Goal: Information Seeking & Learning: Learn about a topic

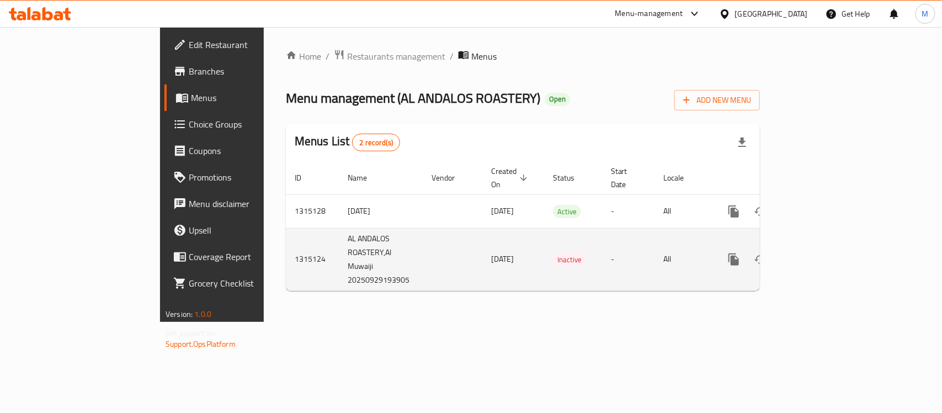
click at [483, 279] on td "[DATE]" at bounding box center [514, 259] width 62 height 62
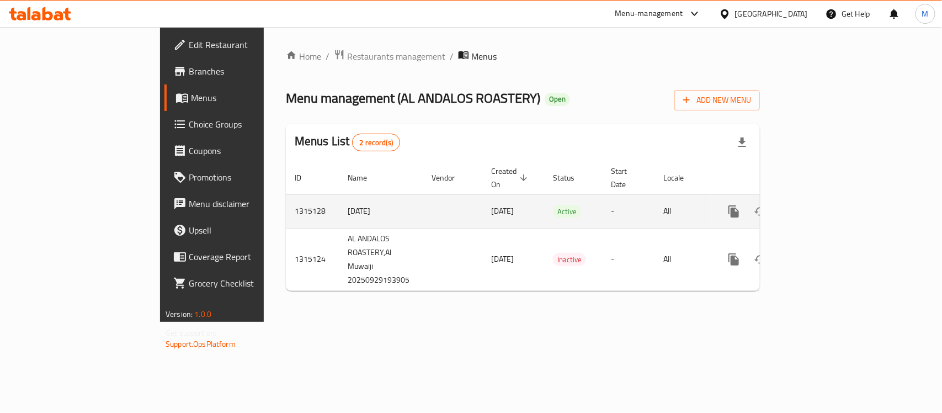
click at [553, 210] on td "Active" at bounding box center [573, 211] width 58 height 34
click at [819, 206] on icon "enhanced table" at bounding box center [814, 211] width 10 height 10
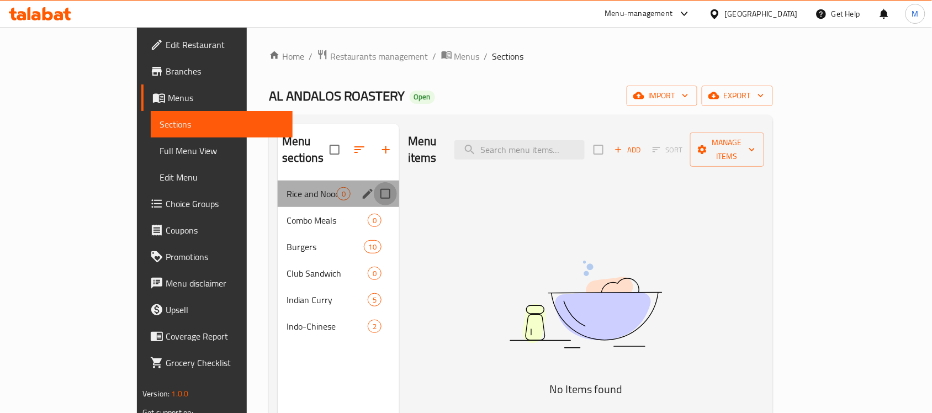
click at [374, 182] on input "Menu sections" at bounding box center [385, 193] width 23 height 23
checkbox input "true"
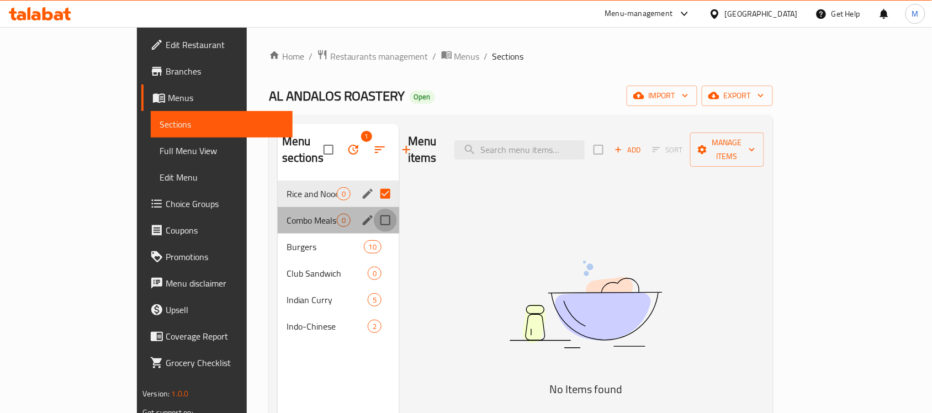
click at [374, 209] on input "Menu sections" at bounding box center [385, 220] width 23 height 23
checkbox input "true"
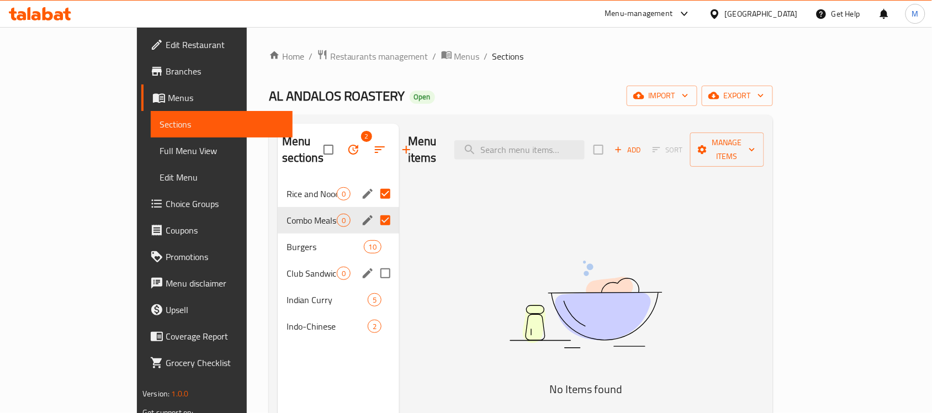
click at [374, 262] on input "Menu sections" at bounding box center [385, 273] width 23 height 23
checkbox input "true"
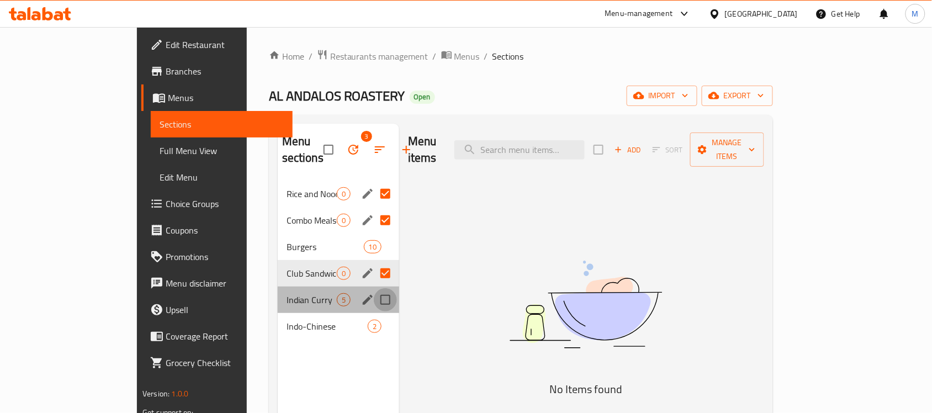
click at [374, 288] on input "Menu sections" at bounding box center [385, 299] width 23 height 23
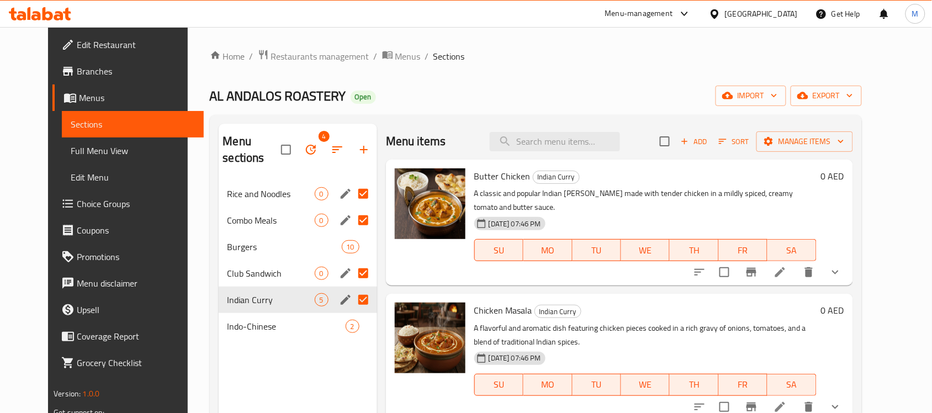
click at [352, 288] on input "Menu sections" at bounding box center [363, 299] width 23 height 23
checkbox input "false"
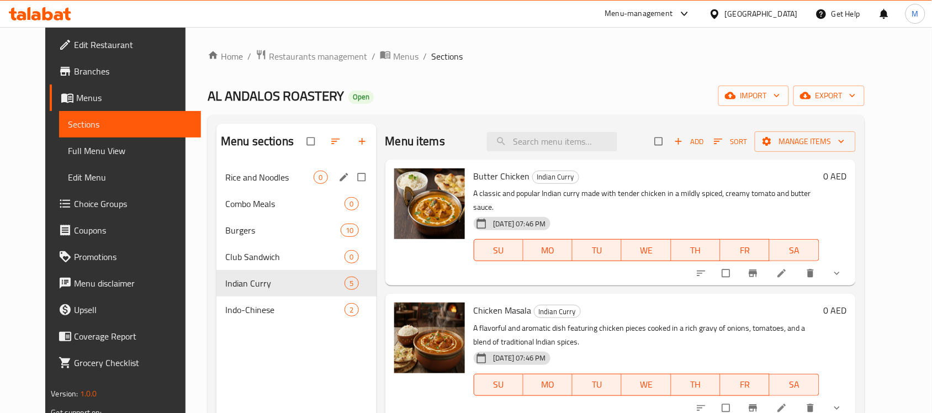
click at [351, 177] on input "Menu sections" at bounding box center [362, 177] width 23 height 21
checkbox input "true"
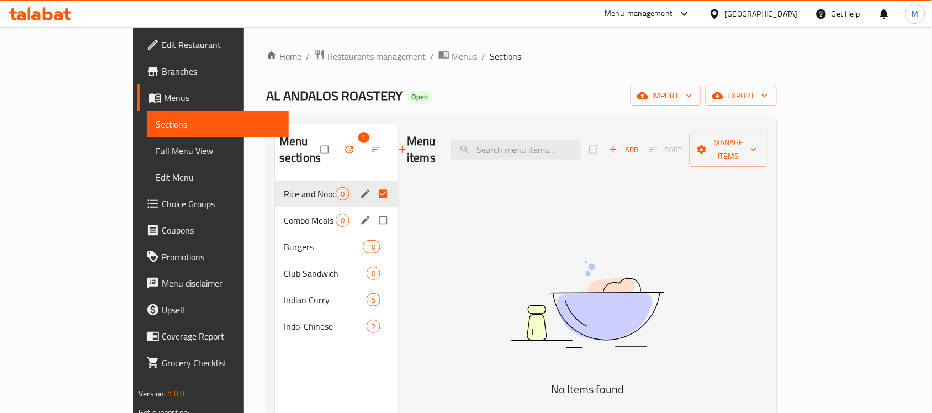
click at [373, 210] on input "Menu sections" at bounding box center [384, 220] width 23 height 21
checkbox input "true"
click at [373, 263] on input "Menu sections" at bounding box center [384, 273] width 23 height 21
checkbox input "true"
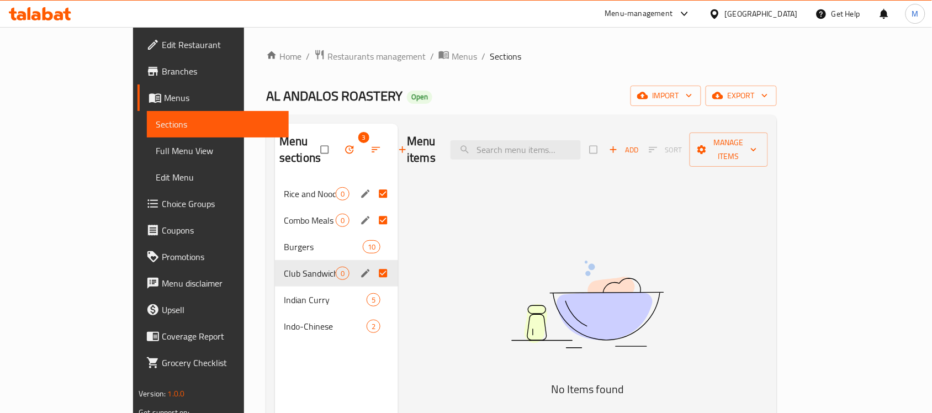
click at [344, 144] on icon "button" at bounding box center [349, 149] width 11 height 11
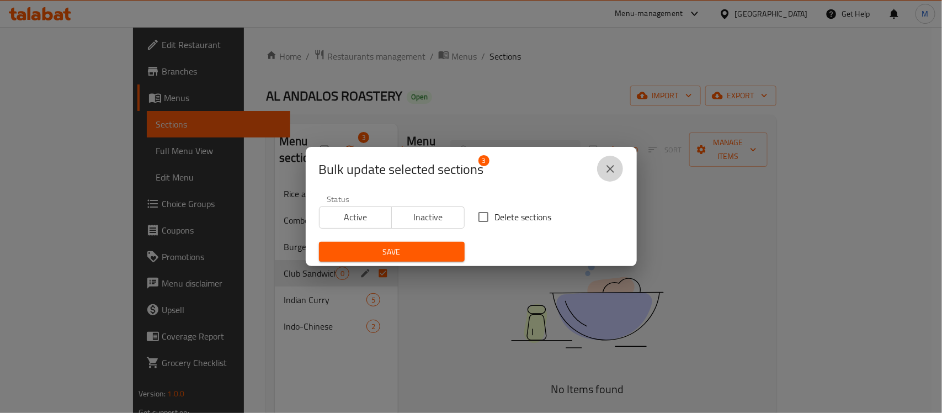
click at [610, 170] on icon "close" at bounding box center [610, 168] width 13 height 13
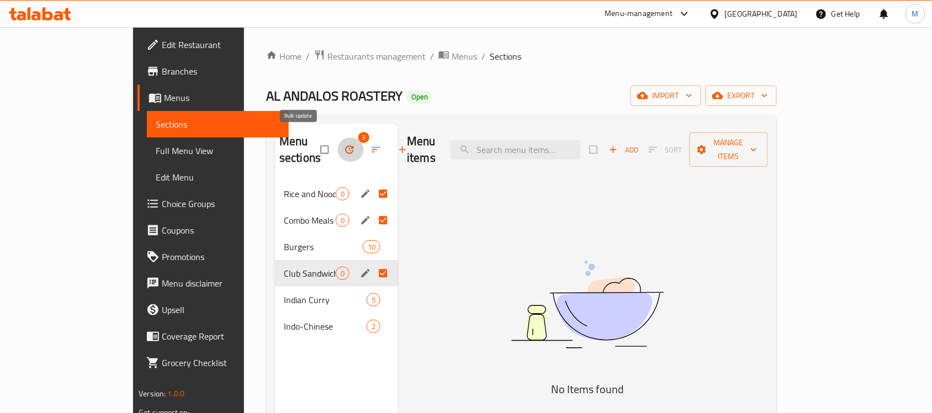
click at [346, 146] on icon "button" at bounding box center [350, 150] width 8 height 8
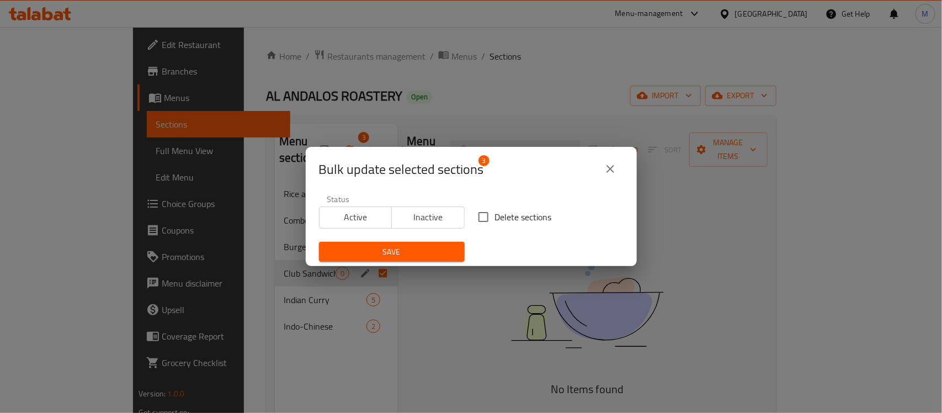
click at [530, 219] on span "Delete sections" at bounding box center [523, 216] width 57 height 13
click at [495, 219] on input "Delete sections" at bounding box center [483, 216] width 23 height 23
checkbox input "true"
click at [430, 240] on div "Save" at bounding box center [391, 252] width 159 height 34
click at [444, 250] on span "Save" at bounding box center [392, 252] width 128 height 14
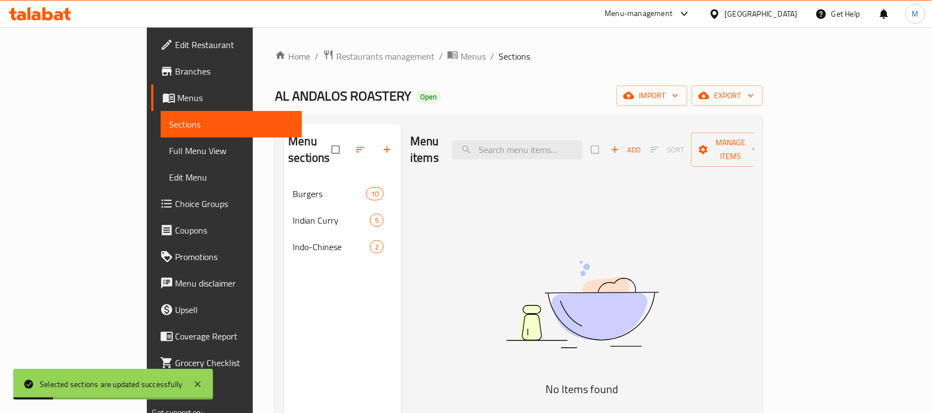
click at [587, 76] on div "Home / Restaurants management / Menus / Sections AL ANDALOS ROASTERY Open impor…" at bounding box center [519, 297] width 488 height 496
click at [754, 97] on span "export" at bounding box center [728, 96] width 54 height 14
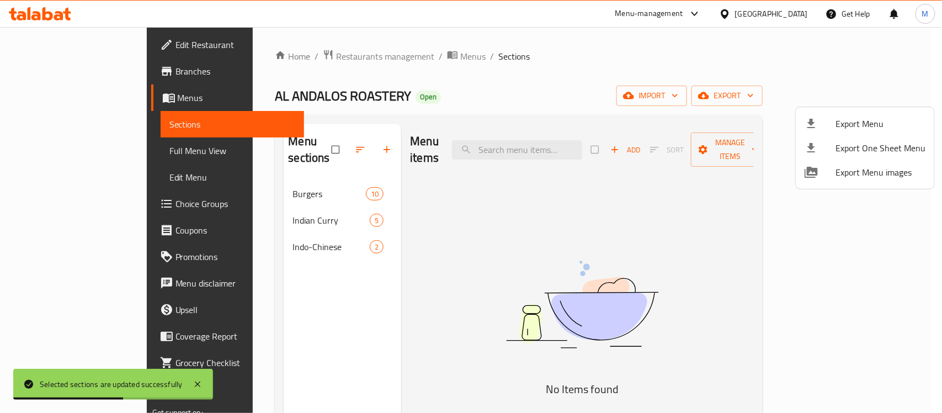
click at [373, 52] on div at bounding box center [471, 206] width 942 height 413
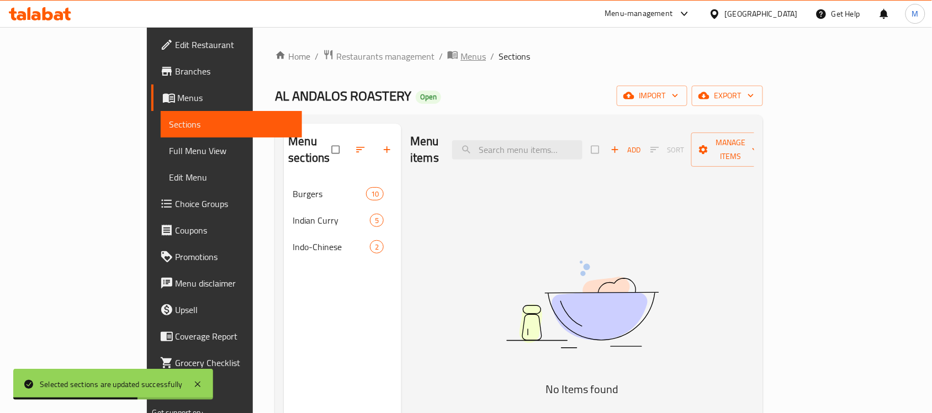
click at [447, 51] on span "breadcrumb" at bounding box center [453, 56] width 13 height 14
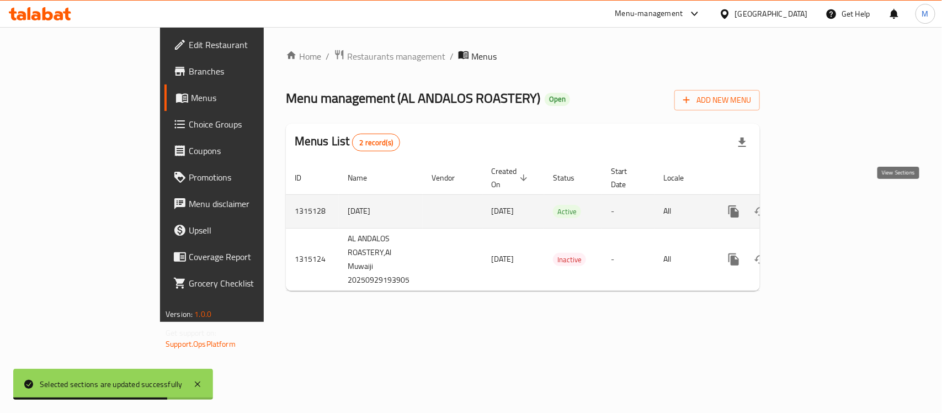
click at [820, 205] on icon "enhanced table" at bounding box center [813, 211] width 13 height 13
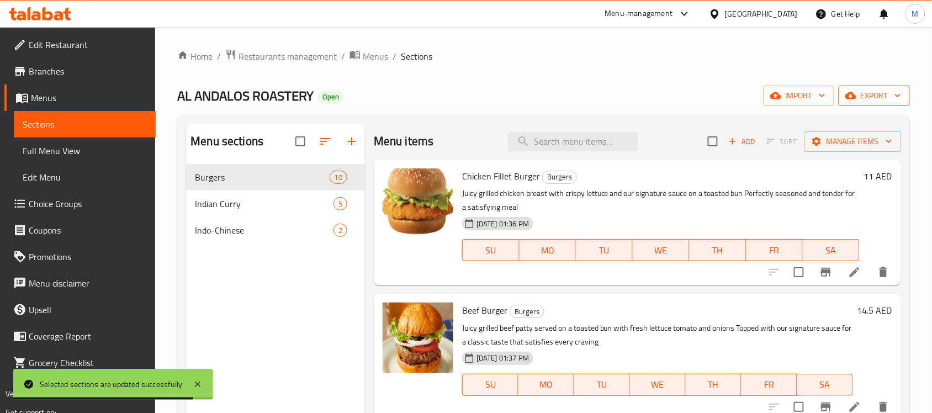
click at [871, 98] on span "export" at bounding box center [874, 96] width 54 height 14
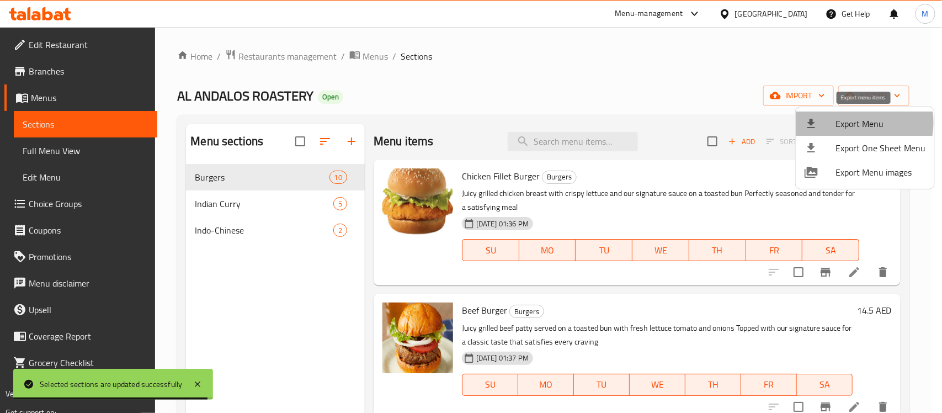
click at [849, 123] on span "Export Menu" at bounding box center [881, 123] width 90 height 13
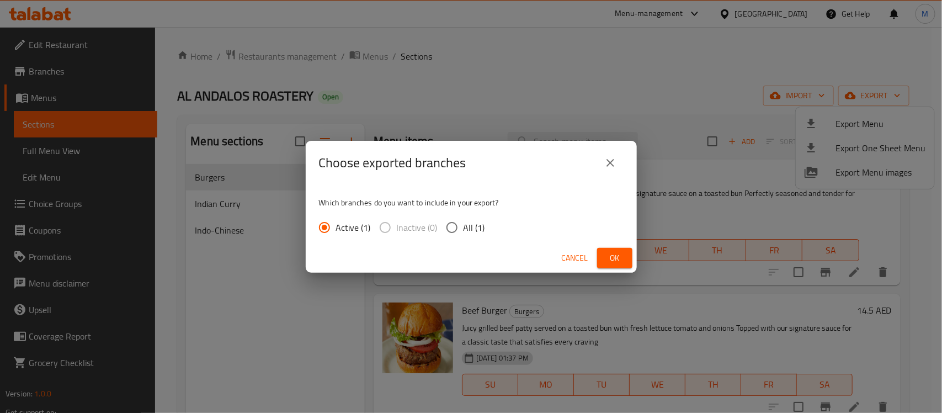
click at [464, 231] on span "All (1)" at bounding box center [475, 227] width 22 height 13
click at [464, 231] on input "All (1)" at bounding box center [452, 227] width 23 height 23
radio input "true"
click at [623, 252] on span "Ok" at bounding box center [615, 258] width 18 height 14
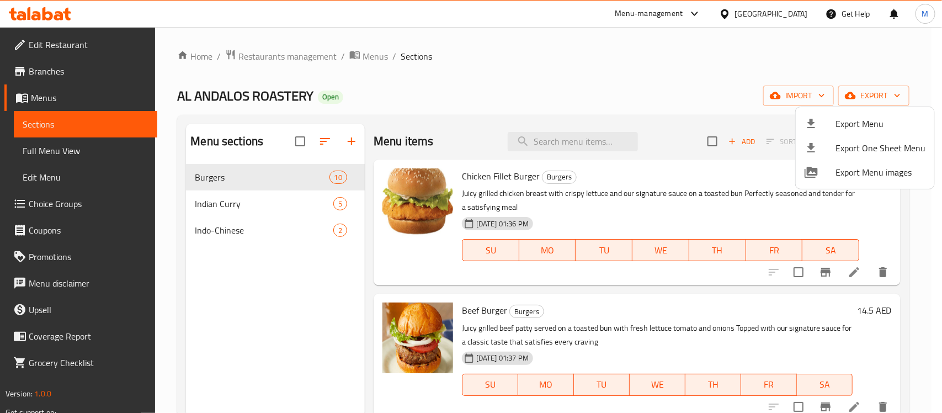
click at [468, 70] on div at bounding box center [471, 206] width 942 height 413
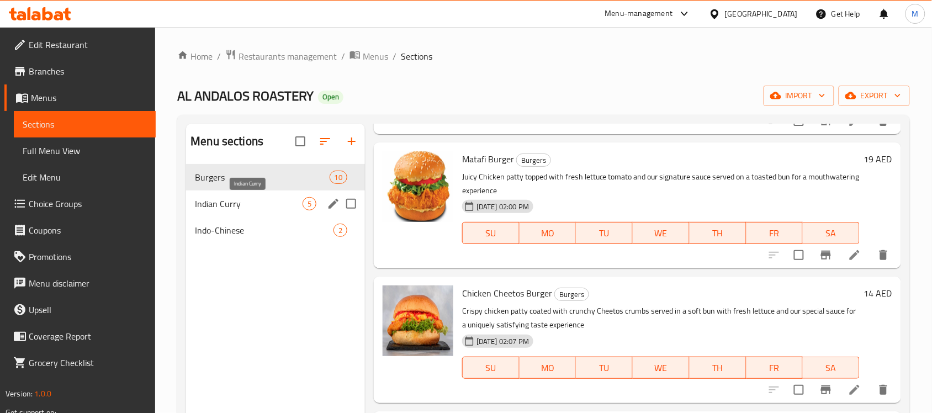
drag, startPoint x: 257, startPoint y: 198, endPoint x: 266, endPoint y: 203, distance: 10.4
click at [257, 198] on span "Indian Curry" at bounding box center [249, 203] width 108 height 13
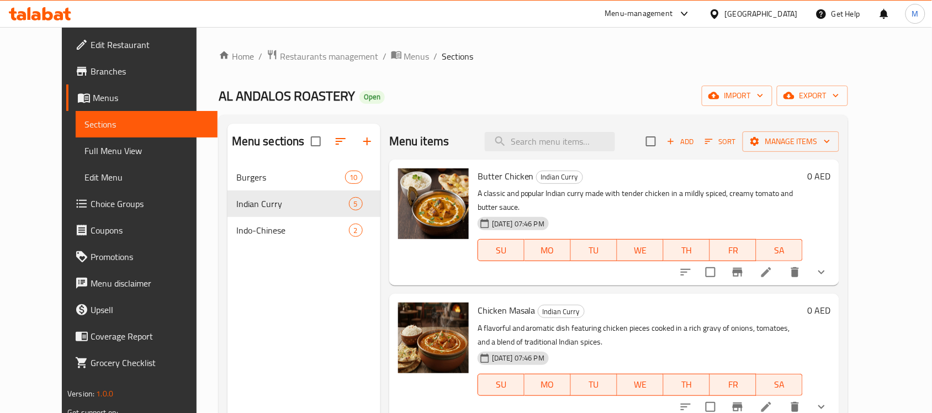
click at [624, 213] on div "29-09-2025 07:46 PM SU MO TU WE TH FR SA" at bounding box center [640, 243] width 334 height 60
click at [828, 266] on icon "show more" at bounding box center [821, 272] width 13 height 13
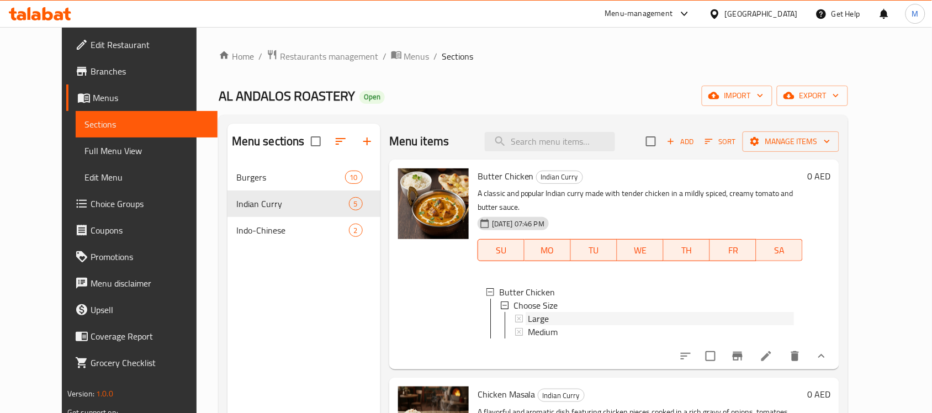
click at [533, 312] on div "Large" at bounding box center [661, 318] width 266 height 13
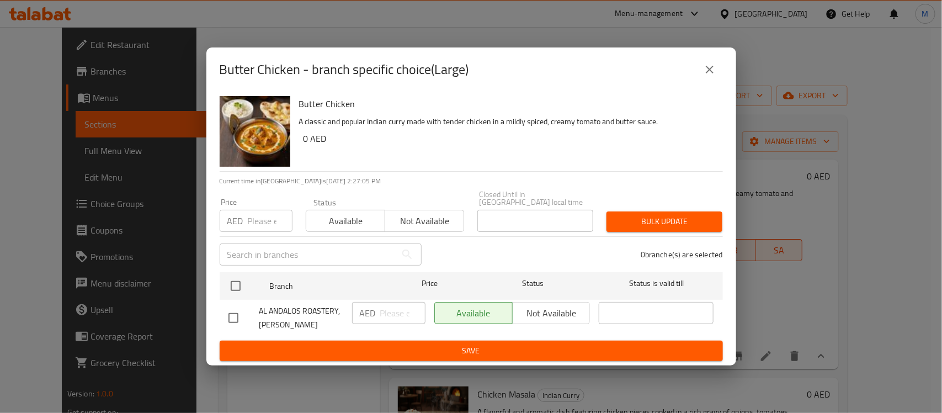
click at [711, 70] on icon "close" at bounding box center [709, 69] width 13 height 13
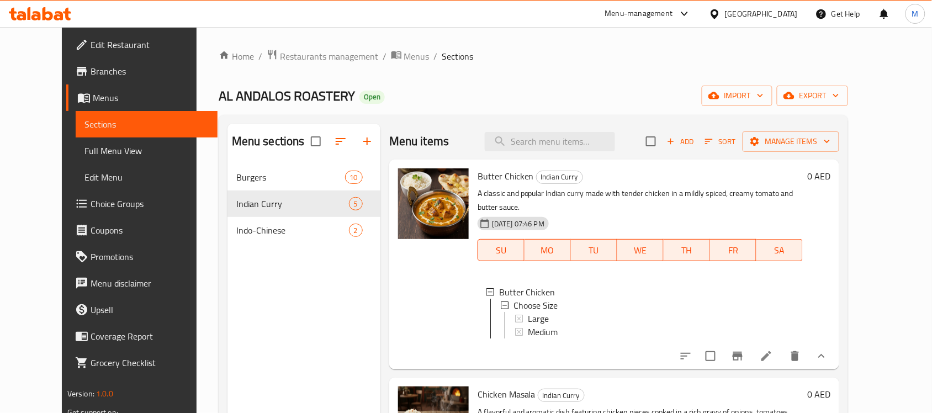
click at [84, 147] on span "Full Menu View" at bounding box center [146, 150] width 124 height 13
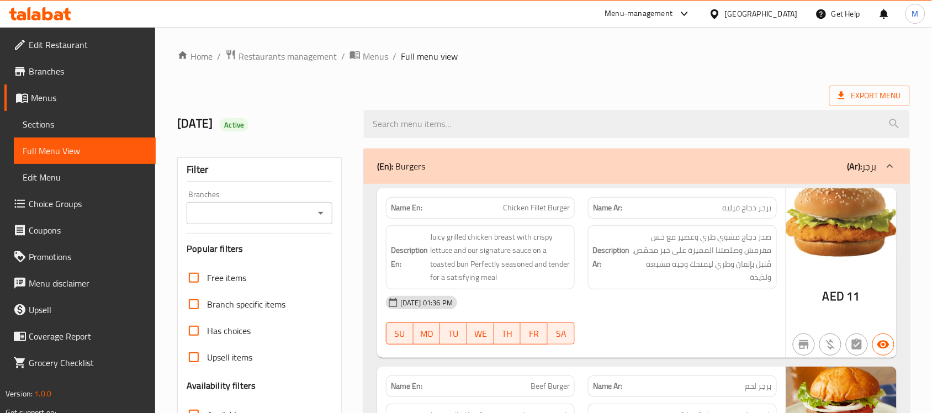
click at [595, 227] on div "Description Ar: صدر دجاج مشوي طري وعصير مع خس مقرمش وصلصتنا المميزة على خبز محم…" at bounding box center [682, 257] width 189 height 64
click at [318, 215] on icon "Open" at bounding box center [320, 212] width 13 height 13
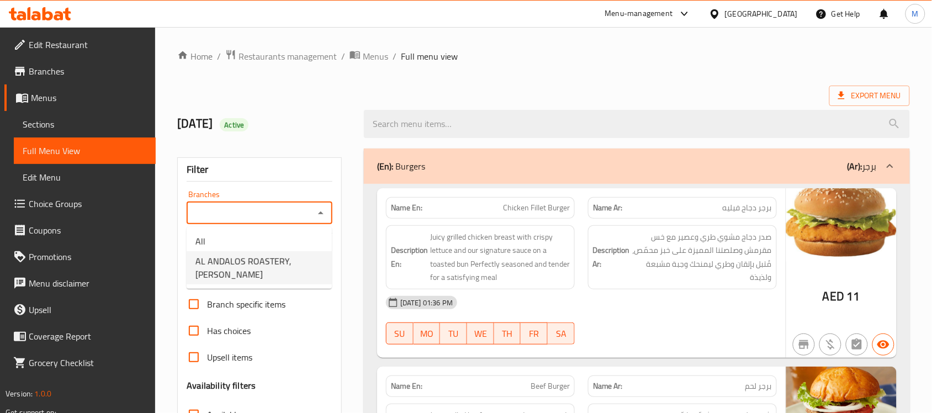
click at [254, 269] on span "AL ANDALOS ROASTERY, Al Muwaiji" at bounding box center [259, 268] width 128 height 26
type input "AL ANDALOS ROASTERY, Al Muwaiji"
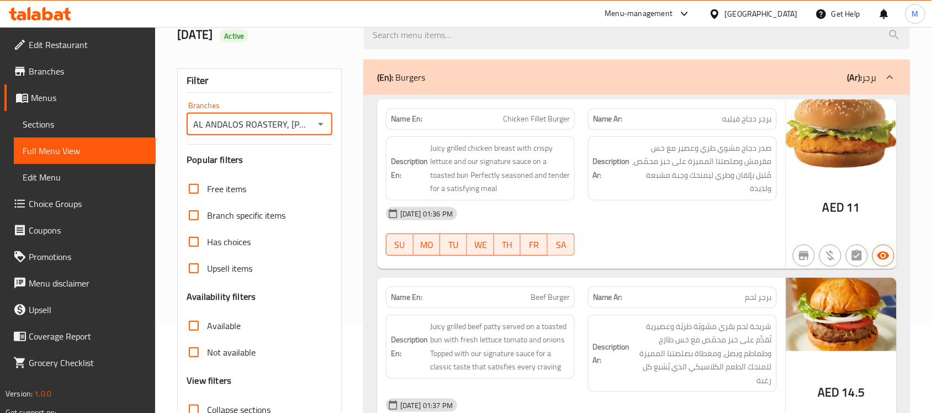
scroll to position [276, 0]
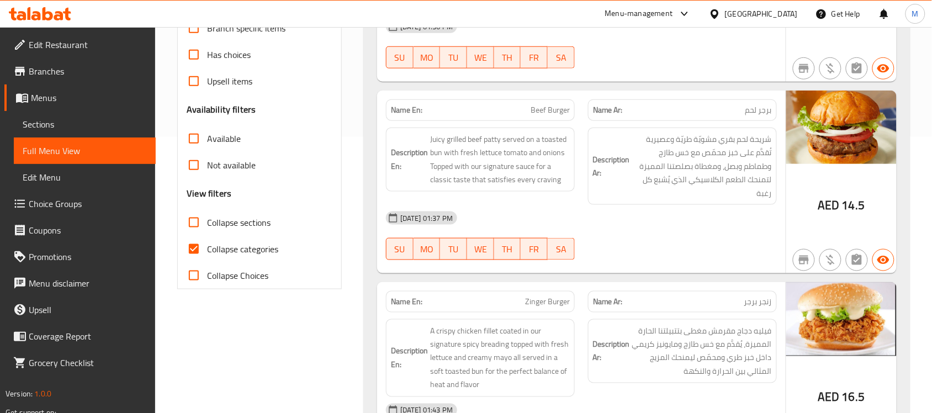
click at [567, 177] on span "Juicy grilled beef patty served on a toasted bun with fresh lettuce tomato and …" at bounding box center [500, 159] width 140 height 54
click at [239, 250] on span "Collapse categories" at bounding box center [242, 248] width 71 height 13
click at [207, 250] on input "Collapse categories" at bounding box center [194, 249] width 26 height 26
checkbox input "false"
click at [639, 139] on span "شريحة لحم بقري مشويّة طريّة وعصيرية تُقدَّم على خبز محمّص مع خس طازج وطماطم وبص…" at bounding box center [702, 166] width 140 height 68
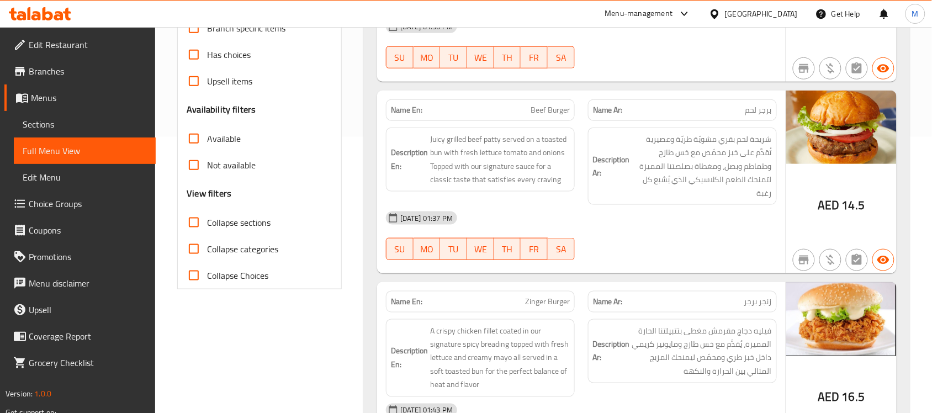
click at [618, 203] on div "Description Ar: شريحة لحم بقري مشويّة طريّة وعصيرية تُقدَّم على خبز محمّص مع خس…" at bounding box center [682, 167] width 189 height 78
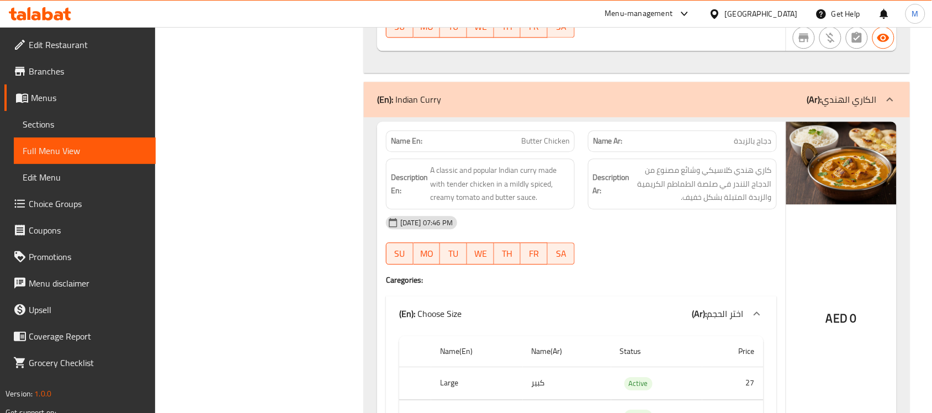
scroll to position [1987, 0]
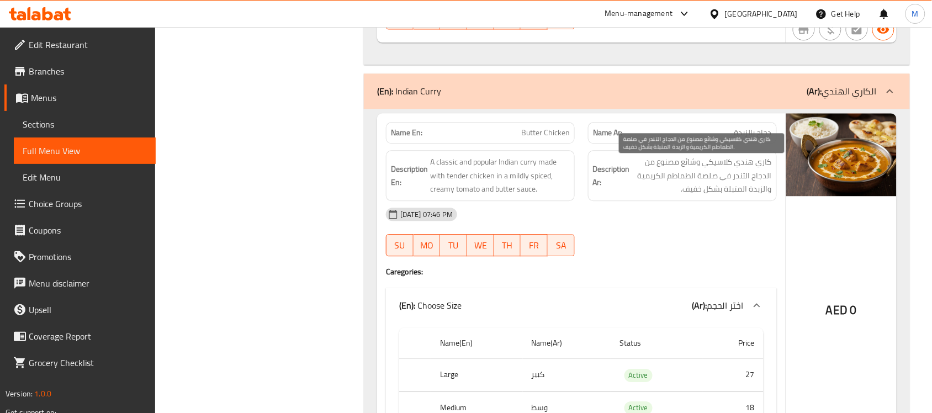
click at [682, 180] on span "كاري هندي كلاسيكي وشائع مصنوع من الدجاج التندر في صلصة الطماطم الكريمية والزبدة…" at bounding box center [702, 175] width 140 height 41
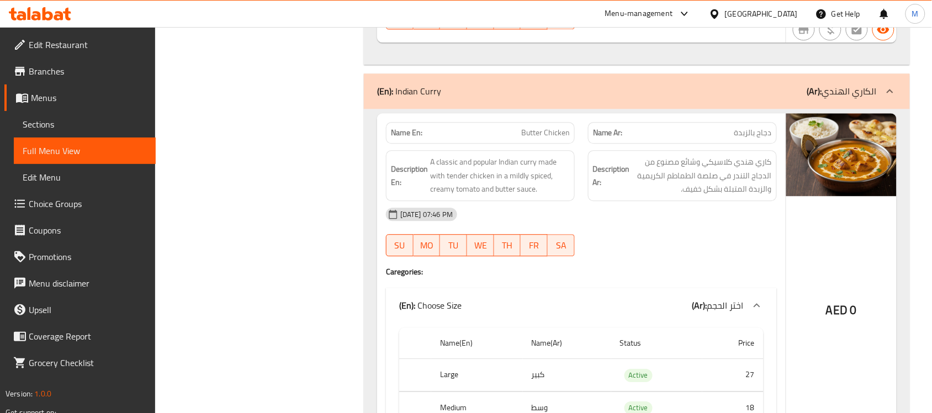
click at [595, 179] on strong "Description Ar:" at bounding box center [611, 175] width 37 height 27
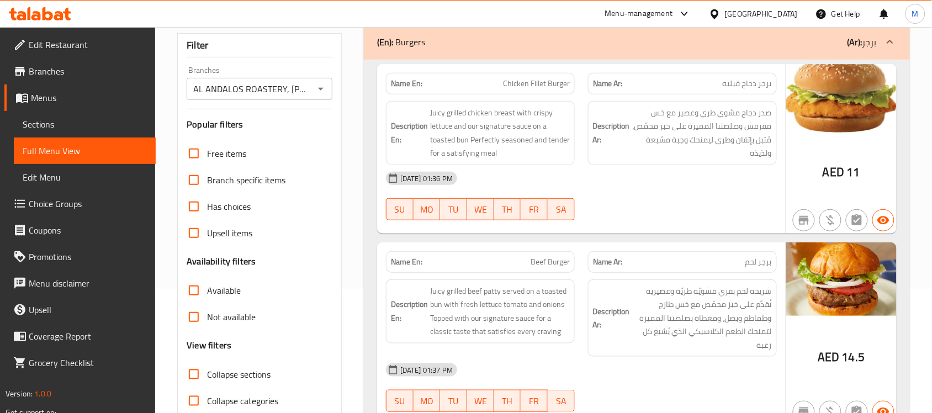
scroll to position [0, 0]
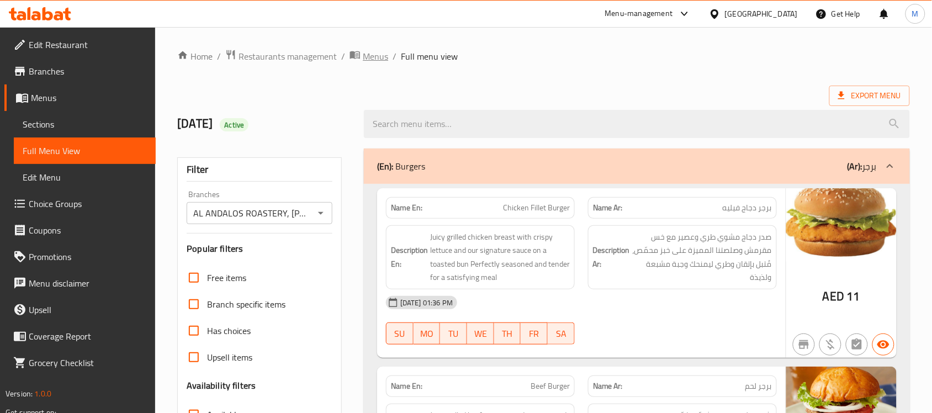
click at [376, 56] on span "Menus" at bounding box center [375, 56] width 25 height 13
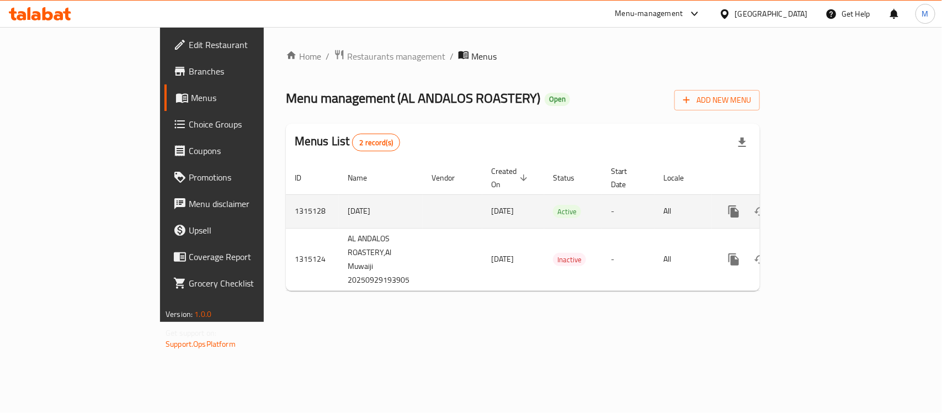
click at [820, 205] on icon "enhanced table" at bounding box center [813, 211] width 13 height 13
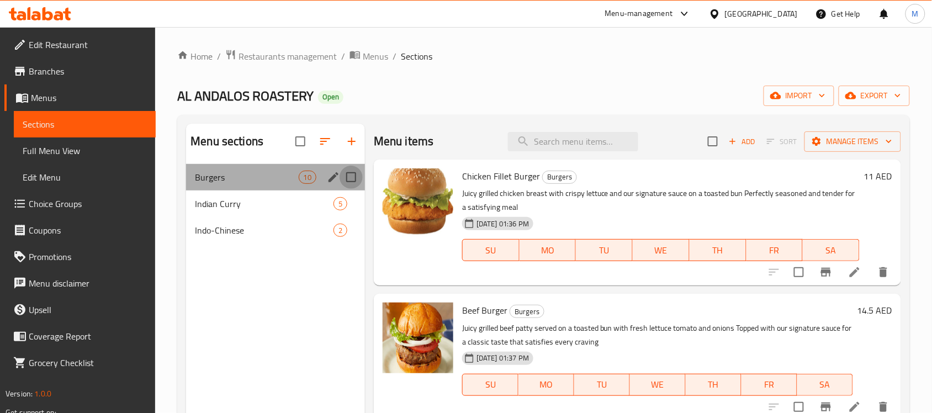
click at [349, 175] on input "Menu sections" at bounding box center [351, 177] width 23 height 23
checkbox input "true"
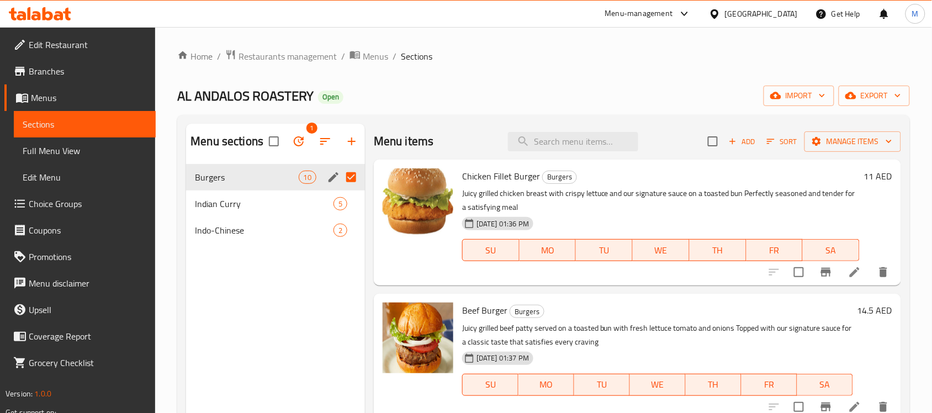
click at [612, 197] on p "Juicy grilled chicken breast with crispy lettuce and our signature sauce on a t…" at bounding box center [660, 201] width 397 height 28
click at [206, 200] on span "Indian Curry" at bounding box center [249, 203] width 108 height 13
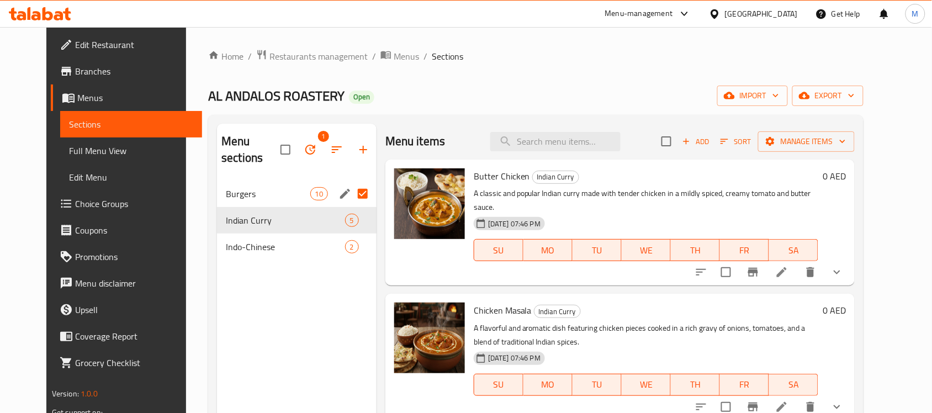
click at [250, 187] on span "Burgers" at bounding box center [268, 193] width 84 height 13
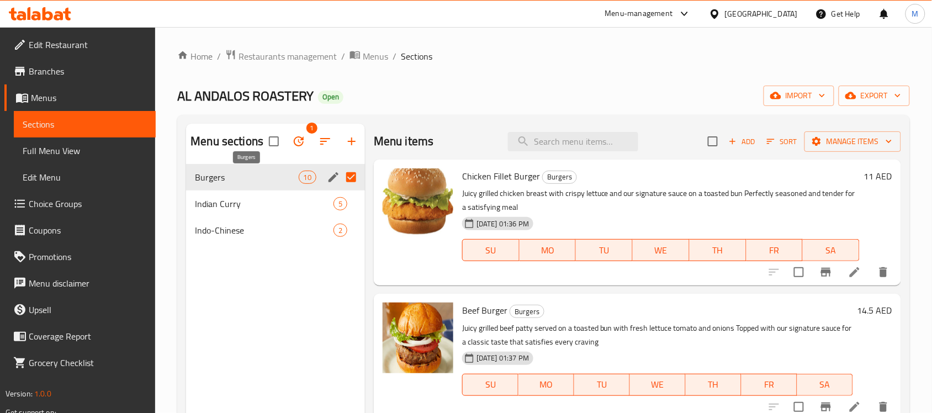
click at [250, 178] on span "Burgers" at bounding box center [246, 177] width 103 height 13
click at [665, 222] on div "02-10-2025 01:36 PM SU MO TU WE TH FR SA" at bounding box center [661, 243] width 406 height 60
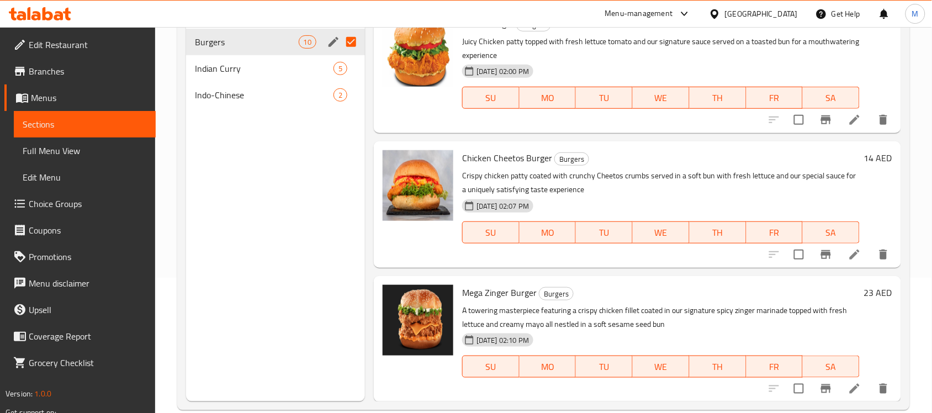
scroll to position [155, 0]
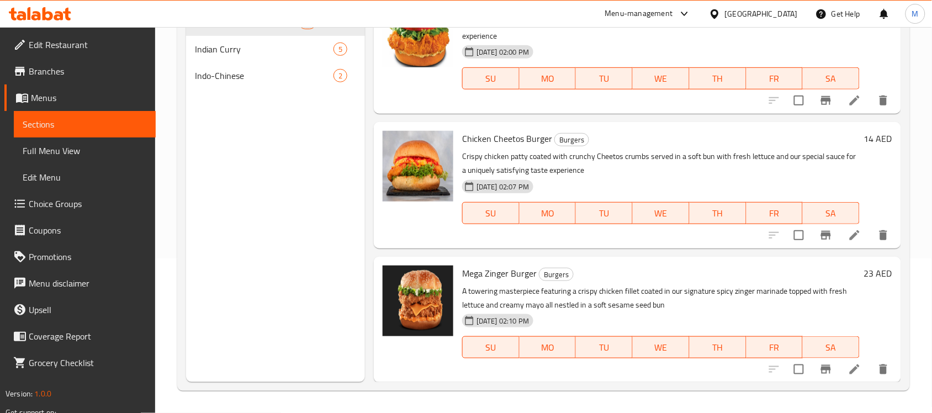
click at [271, 153] on div "Menu sections 1 Burgers 10 Indian Curry 5 Indo-Chinese 2" at bounding box center [275, 175] width 179 height 413
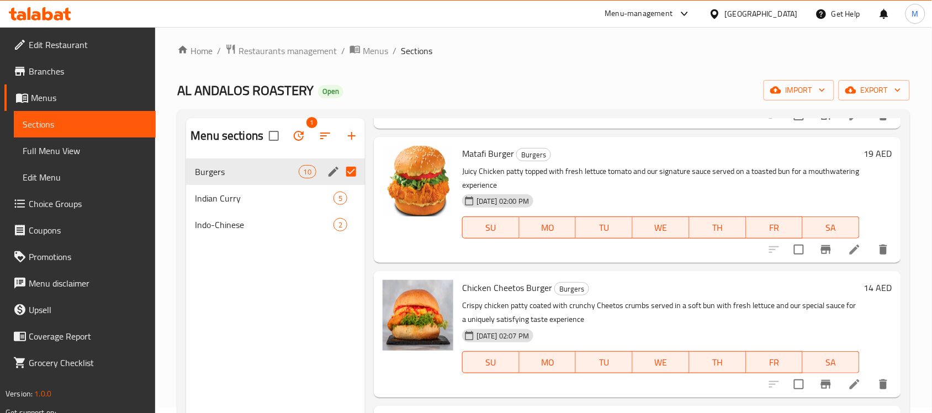
scroll to position [0, 0]
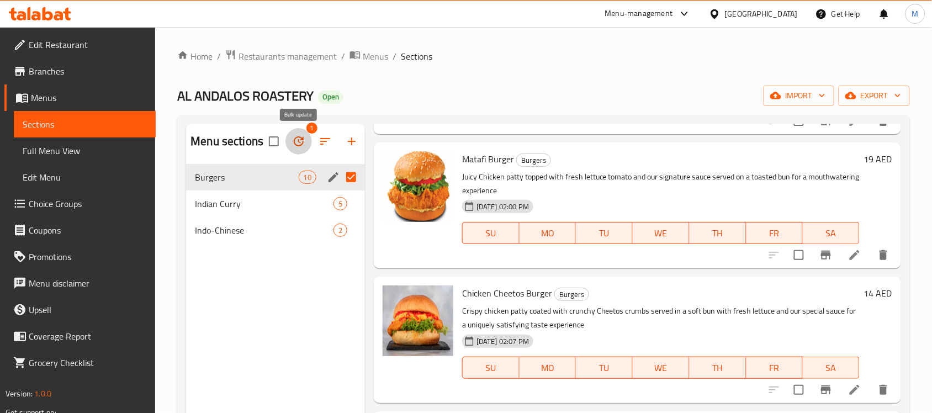
click at [303, 136] on icon "button" at bounding box center [298, 141] width 13 height 13
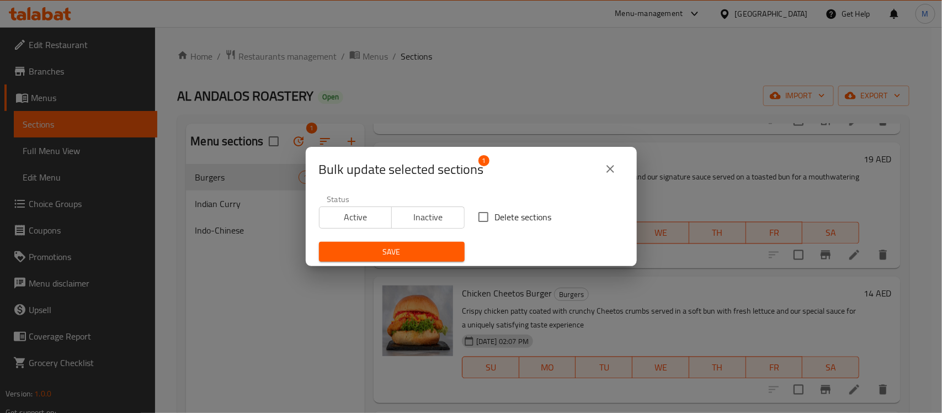
click at [421, 205] on div "Active Inactive" at bounding box center [392, 211] width 146 height 33
click at [422, 210] on span "Inactive" at bounding box center [428, 217] width 64 height 16
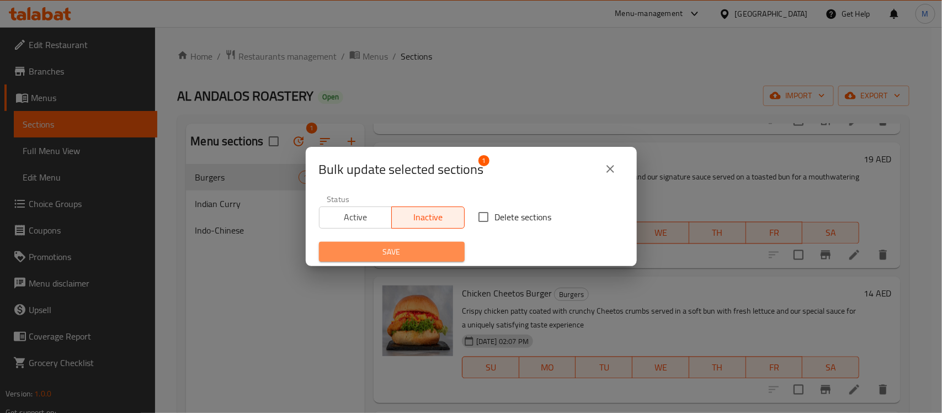
click at [398, 253] on span "Save" at bounding box center [392, 252] width 128 height 14
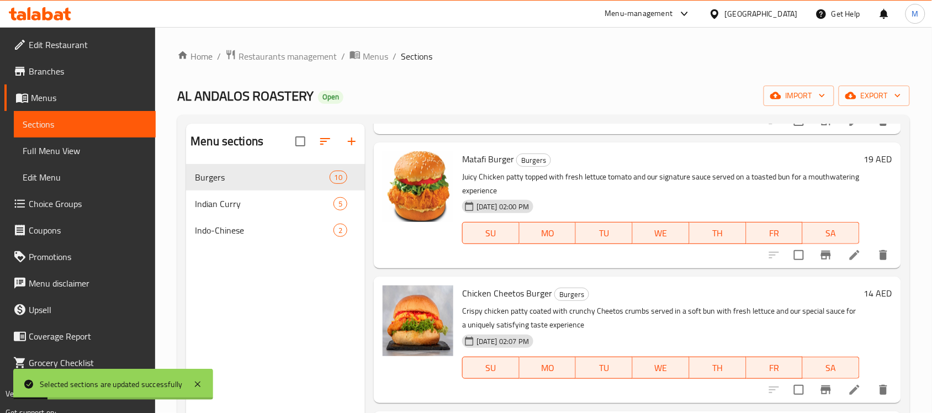
click at [602, 174] on p "Juicy Chicken patty topped with fresh lettuce tomato and our signature sauce se…" at bounding box center [660, 184] width 397 height 28
click at [586, 75] on div "Home / Restaurants management / Menus / Sections AL ANDALOS ROASTERY Open impor…" at bounding box center [543, 297] width 733 height 496
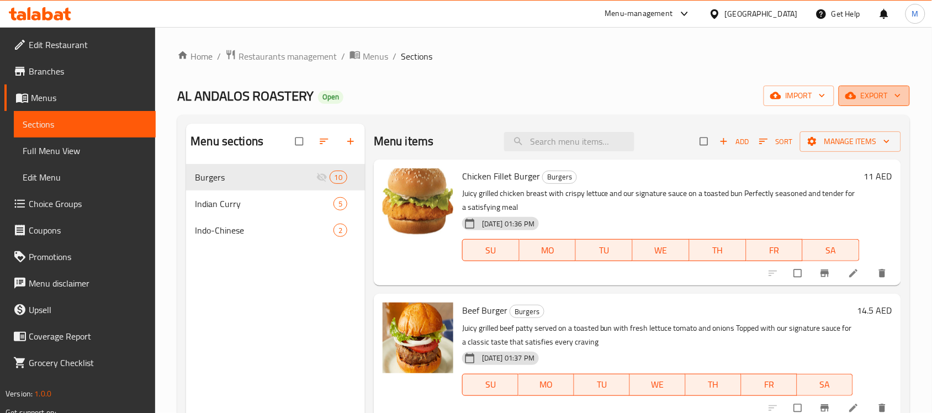
click at [894, 93] on icon "button" at bounding box center [897, 95] width 11 height 11
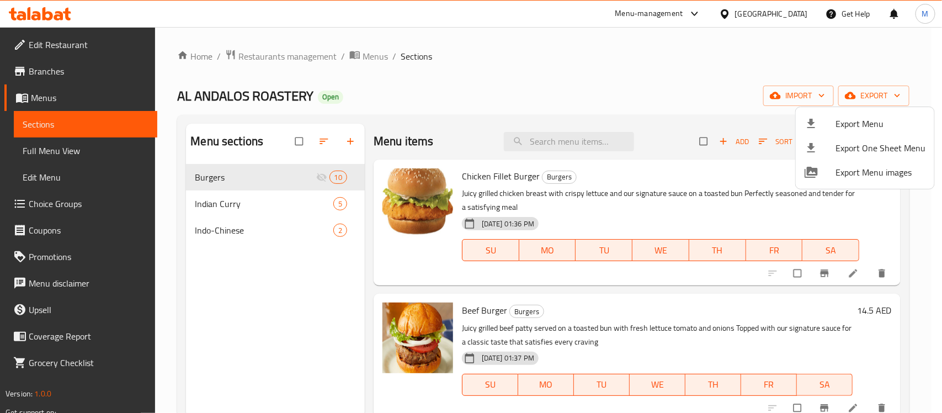
click at [815, 99] on div at bounding box center [471, 206] width 942 height 413
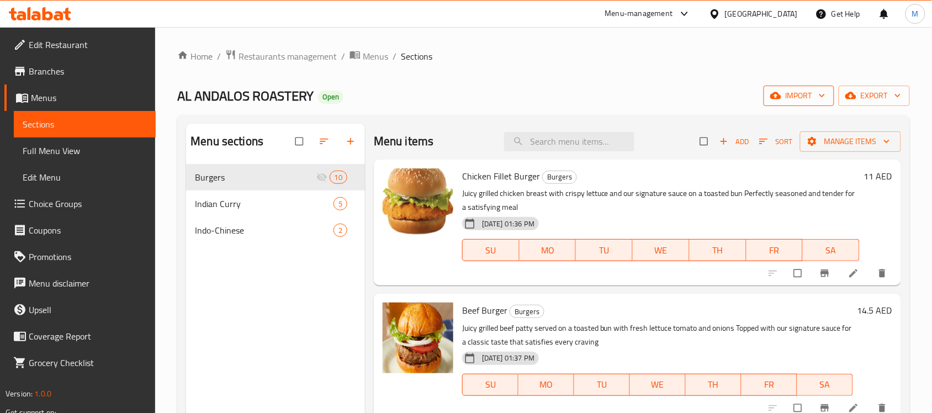
click at [801, 98] on span "import" at bounding box center [798, 96] width 53 height 14
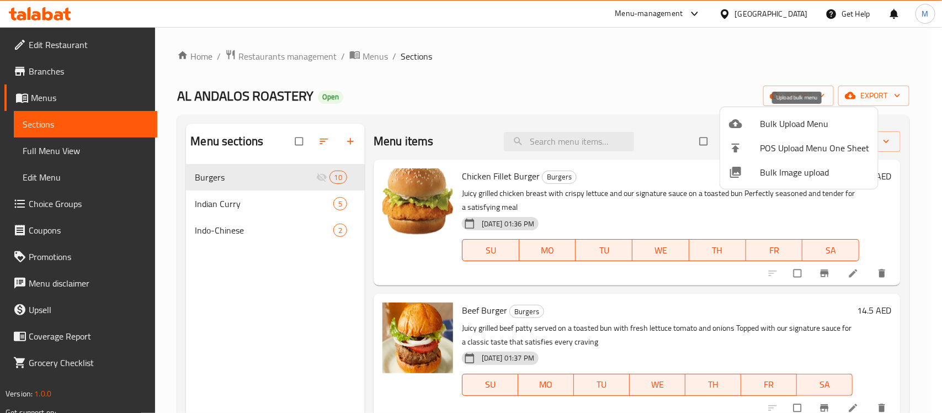
click at [775, 125] on span "Bulk Upload Menu" at bounding box center [814, 123] width 109 height 13
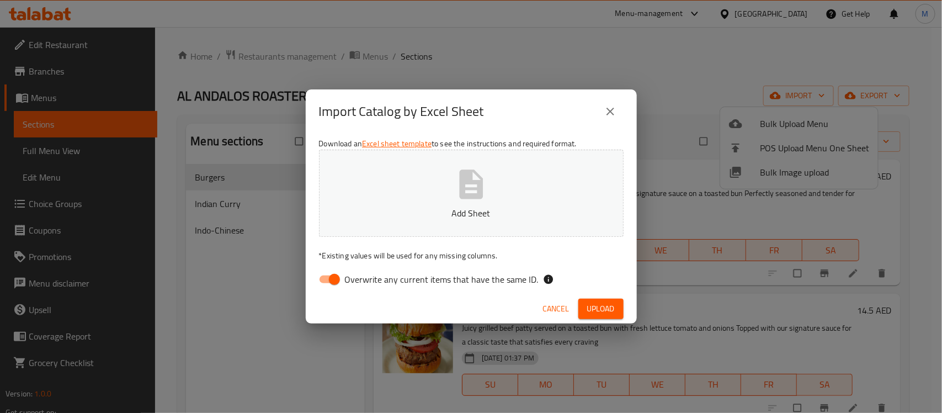
click at [331, 282] on input "Overwrite any current items that have the same ID." at bounding box center [334, 279] width 63 height 21
checkbox input "false"
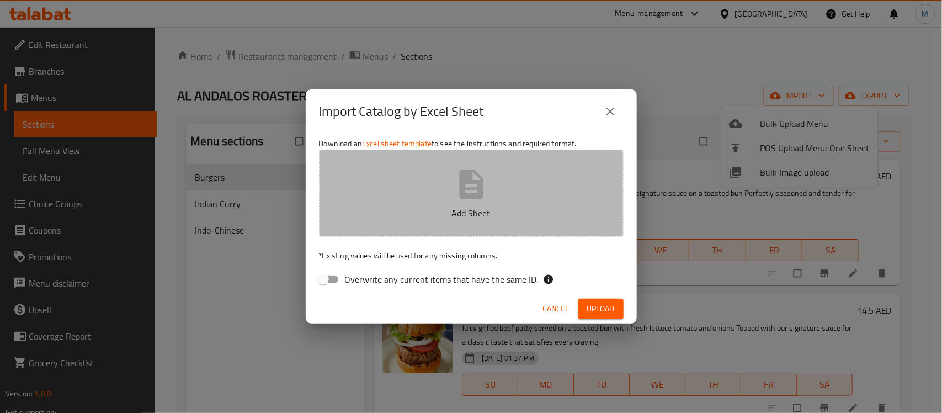
click at [472, 194] on icon "button" at bounding box center [471, 183] width 24 height 29
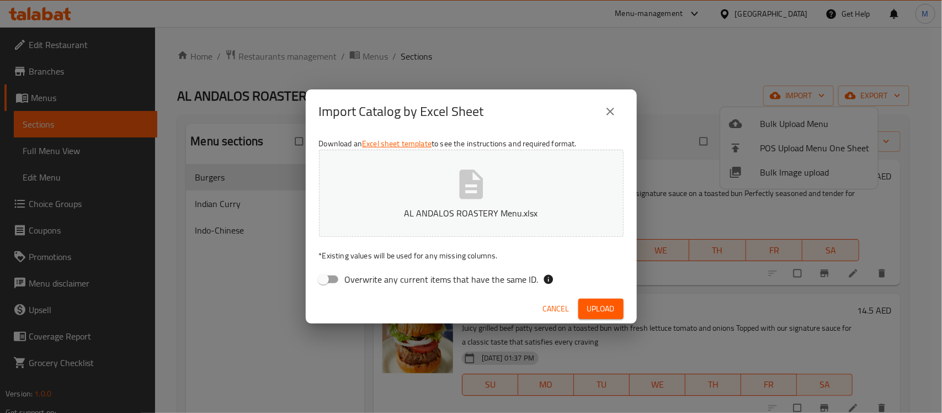
click at [605, 304] on span "Upload" at bounding box center [601, 309] width 28 height 14
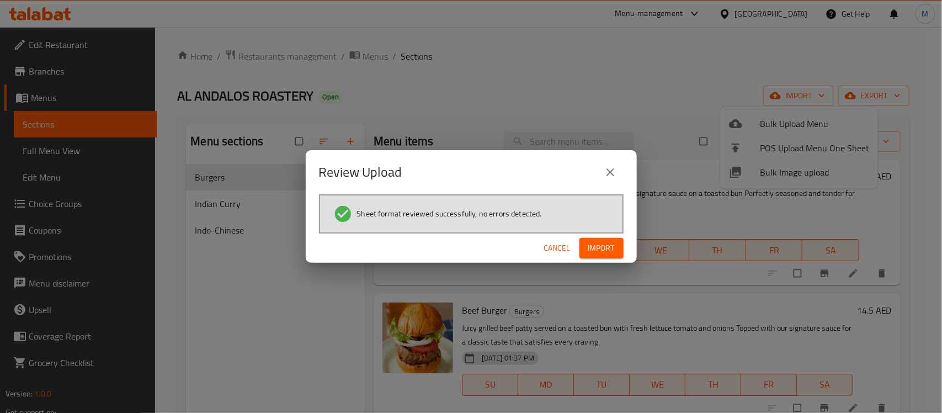
drag, startPoint x: 606, startPoint y: 249, endPoint x: 593, endPoint y: 252, distance: 12.5
click at [606, 249] on span "Import" at bounding box center [601, 248] width 26 height 14
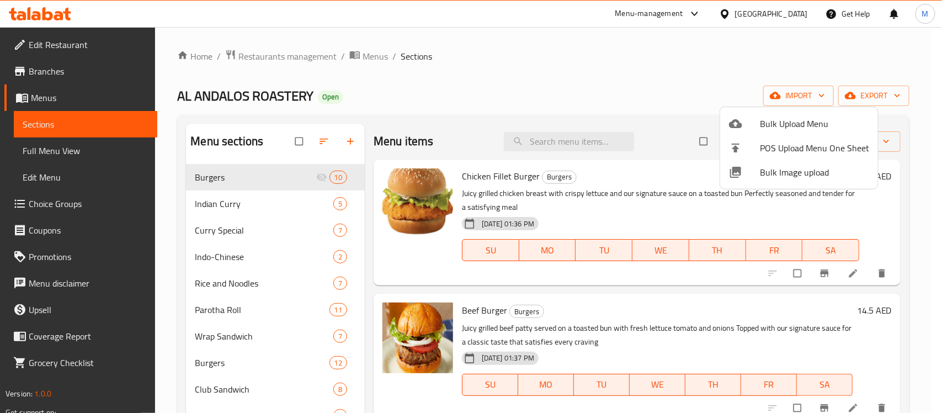
click at [592, 79] on div at bounding box center [471, 206] width 942 height 413
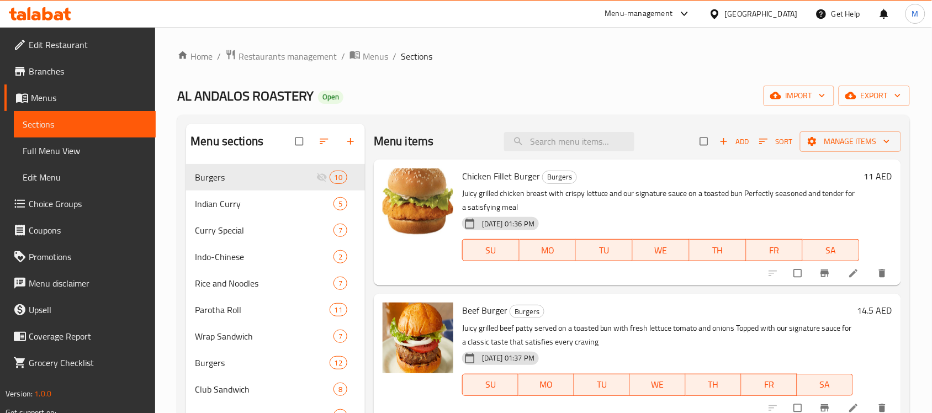
click at [76, 147] on span "Full Menu View" at bounding box center [85, 150] width 124 height 13
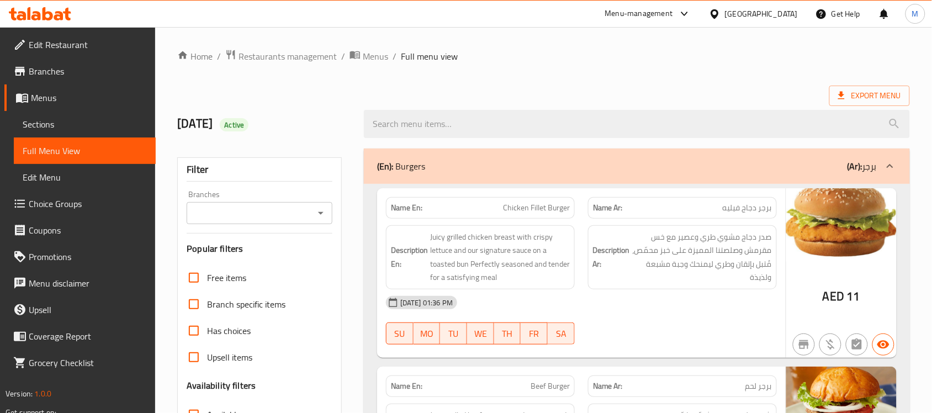
click at [618, 169] on div "(En): Burgers (Ar): برجر" at bounding box center [627, 166] width 500 height 13
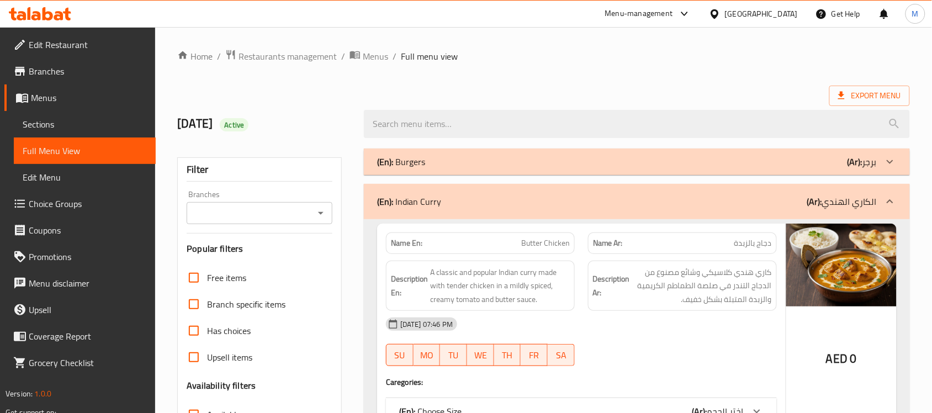
click at [669, 192] on div "(En): Indian Curry (Ar): الكاري الهندي" at bounding box center [637, 201] width 546 height 35
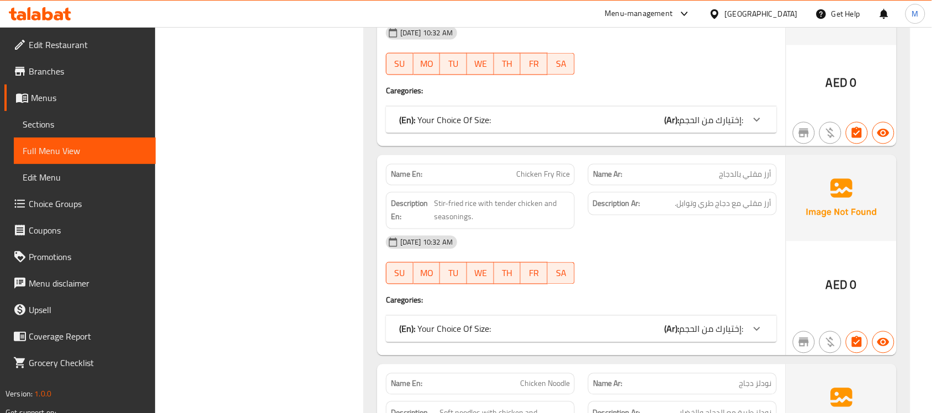
scroll to position [3588, 0]
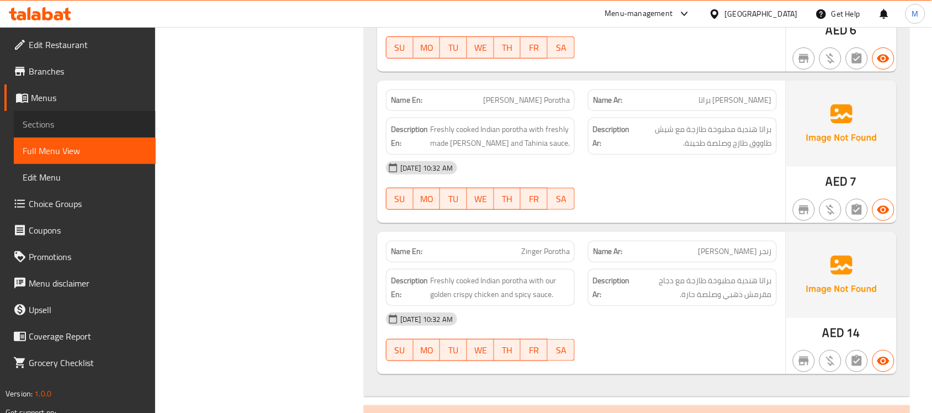
click at [63, 118] on span "Sections" at bounding box center [85, 124] width 124 height 13
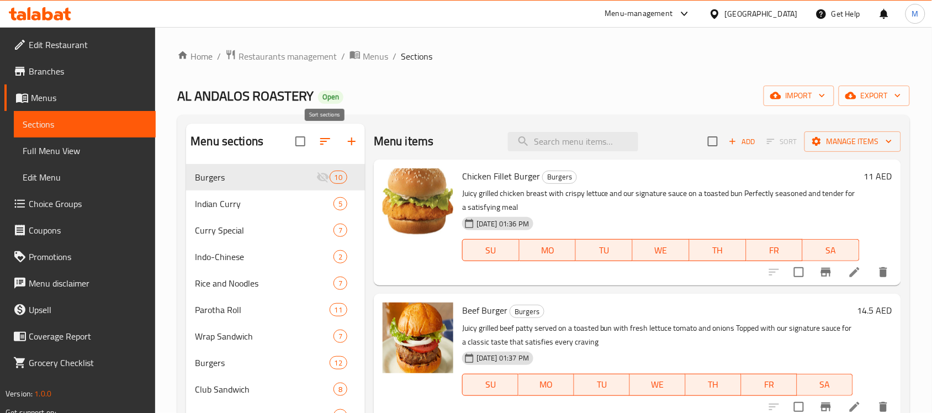
click at [321, 139] on icon "button" at bounding box center [325, 141] width 13 height 13
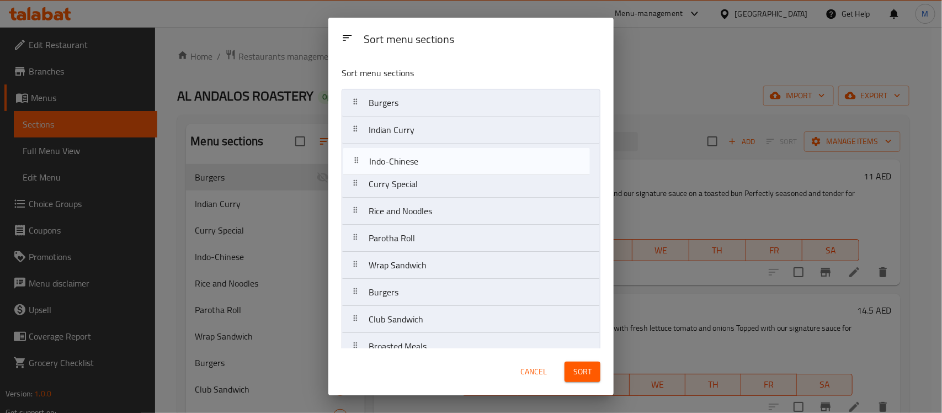
drag, startPoint x: 404, startPoint y: 188, endPoint x: 407, endPoint y: 159, distance: 28.8
click at [407, 159] on nav "Burgers Indian Curry Curry Special Indo-Chinese Rice and Noodles Parotha Roll W…" at bounding box center [471, 360] width 259 height 542
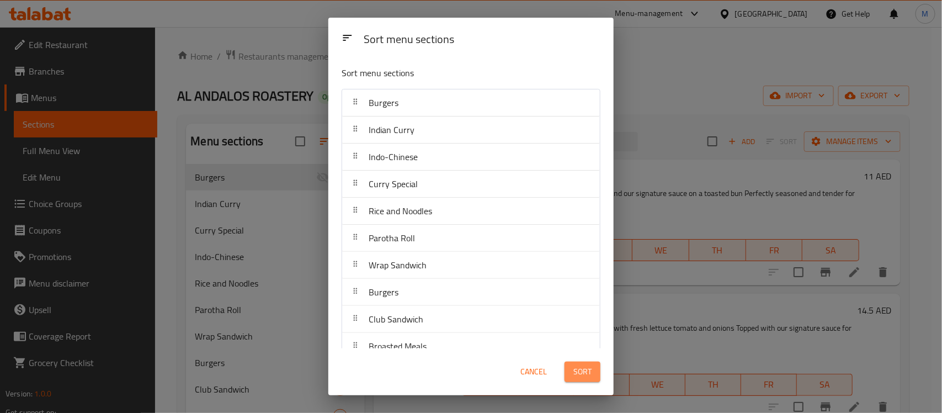
click at [591, 376] on span "Sort" at bounding box center [583, 372] width 18 height 14
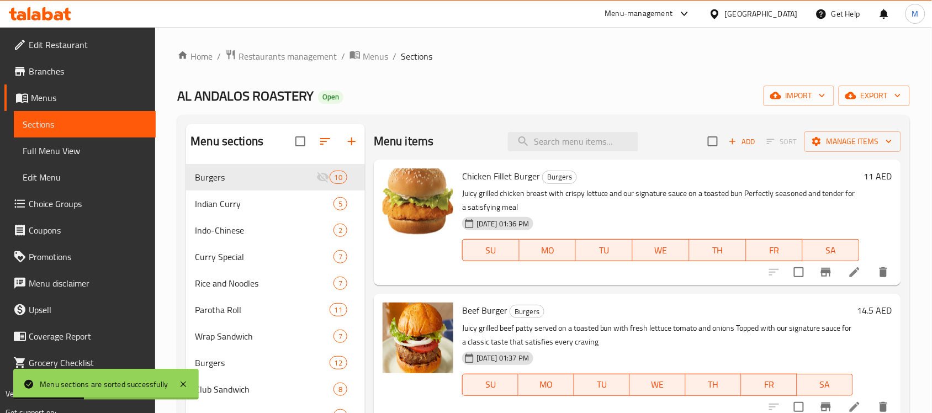
click at [83, 147] on span "Full Menu View" at bounding box center [85, 150] width 124 height 13
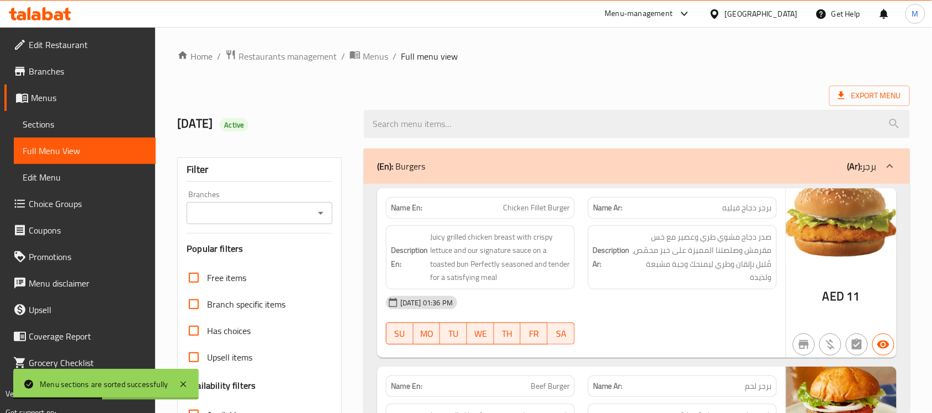
click at [677, 166] on div "(En): Burgers (Ar): برجر" at bounding box center [627, 166] width 500 height 13
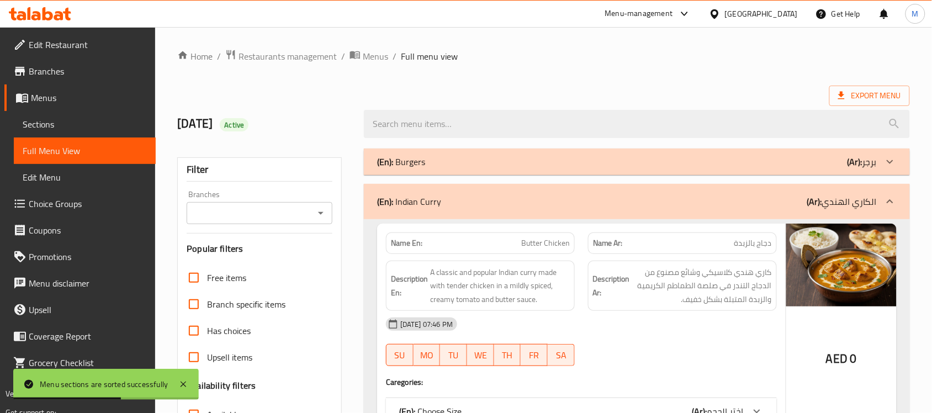
click at [694, 199] on div "(En): Indian Curry (Ar): الكاري الهندي" at bounding box center [627, 201] width 500 height 13
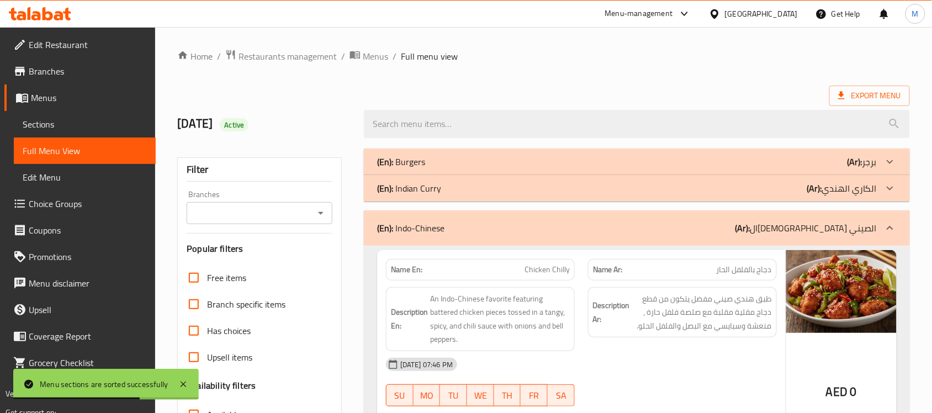
click at [700, 230] on div "(En): Indo-Chinese (Ar): الهندي الصيني" at bounding box center [627, 227] width 500 height 13
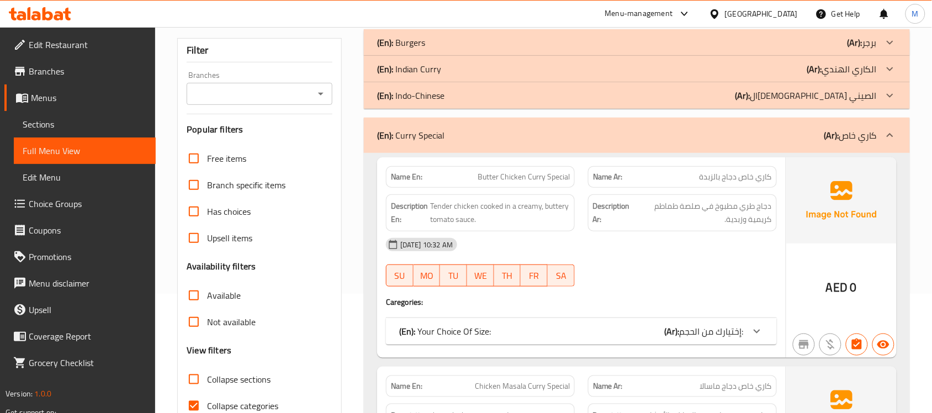
scroll to position [276, 0]
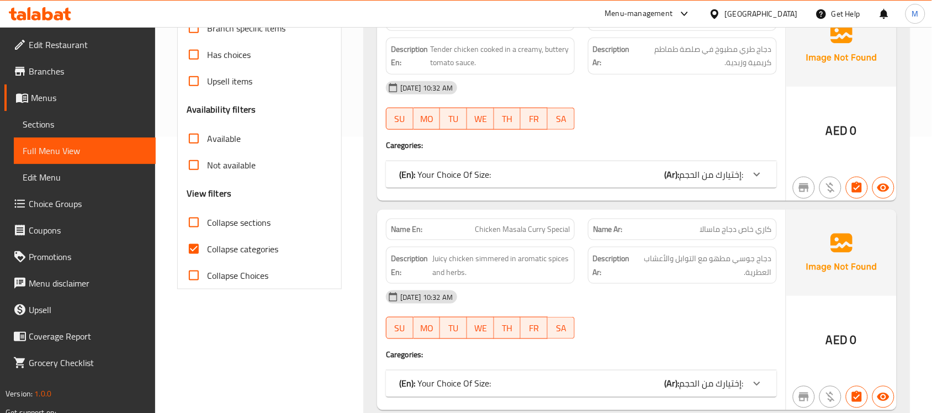
click at [217, 247] on span "Collapse categories" at bounding box center [242, 248] width 71 height 13
click at [207, 247] on input "Collapse categories" at bounding box center [194, 249] width 26 height 26
checkbox input "false"
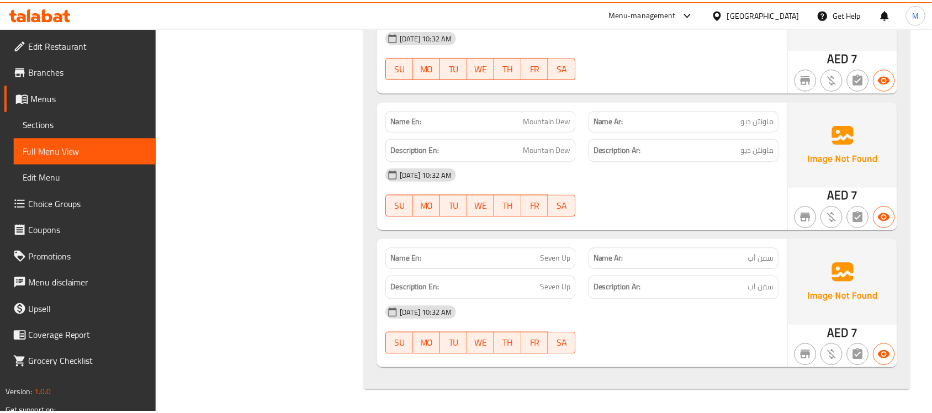
scroll to position [0, 0]
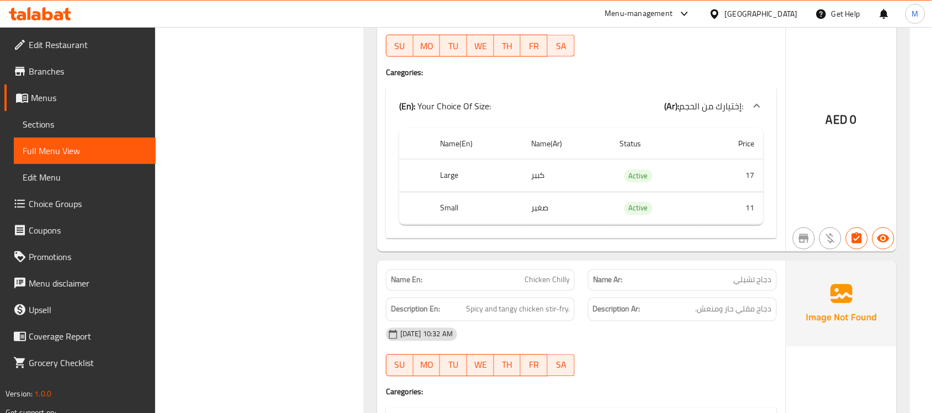
scroll to position [1518, 0]
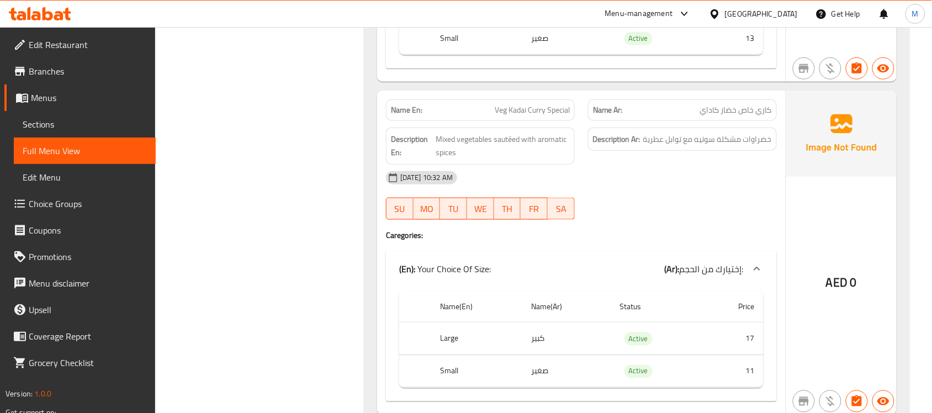
click at [65, 41] on span "Edit Restaurant" at bounding box center [88, 44] width 118 height 13
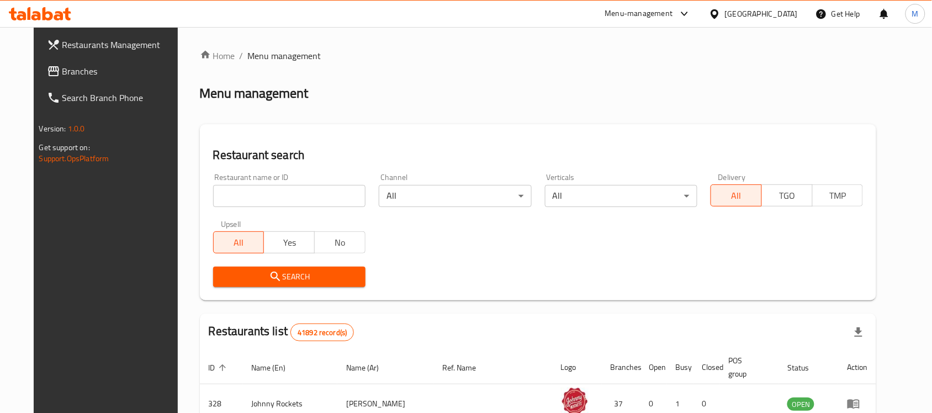
click at [256, 192] on input "search" at bounding box center [289, 196] width 152 height 22
paste input "600388"
type input "600388"
click button "Search" at bounding box center [289, 277] width 152 height 20
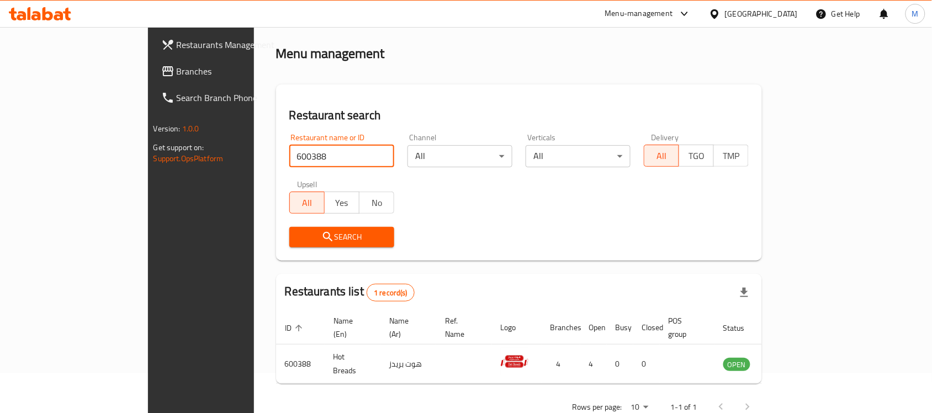
scroll to position [58, 0]
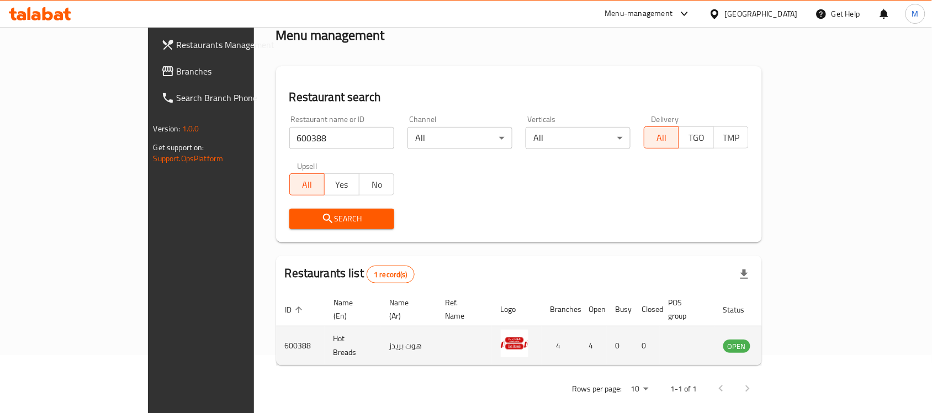
click at [794, 339] on icon "enhanced table" at bounding box center [787, 345] width 13 height 13
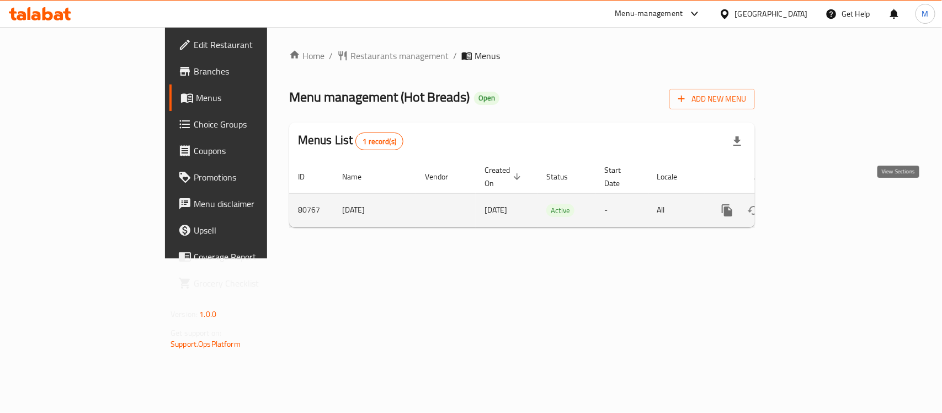
click at [820, 197] on link "enhanced table" at bounding box center [807, 210] width 26 height 26
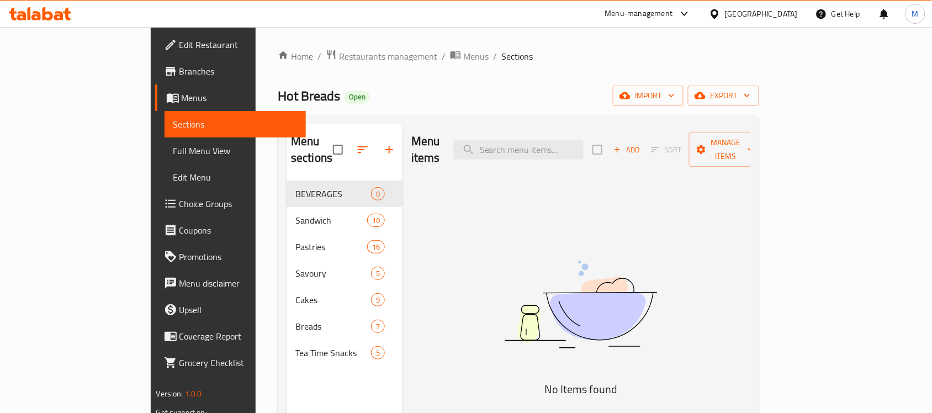
click at [173, 152] on span "Full Menu View" at bounding box center [235, 150] width 124 height 13
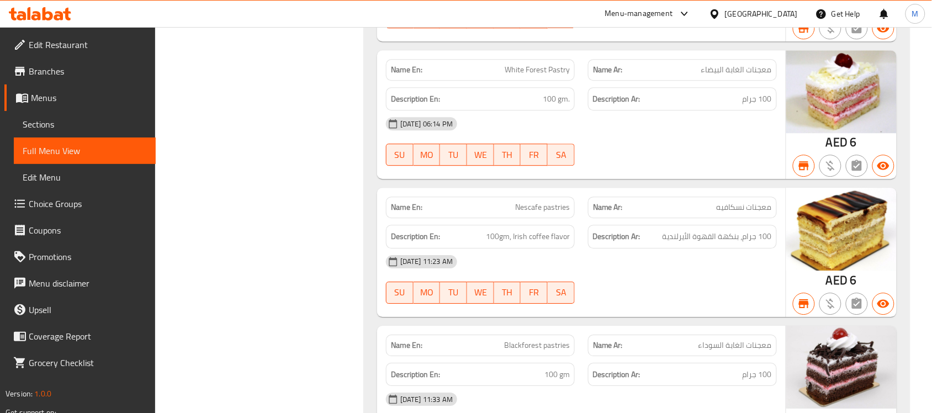
scroll to position [3148, 0]
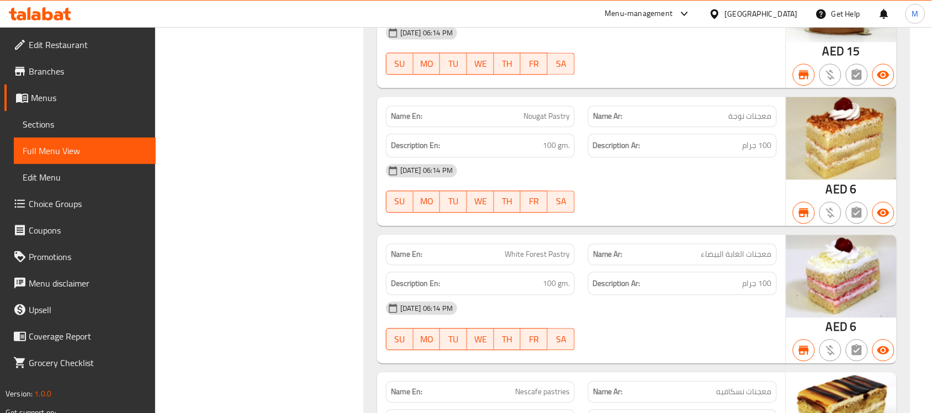
click at [448, 209] on span "TU" at bounding box center [453, 201] width 18 height 16
type button "2"
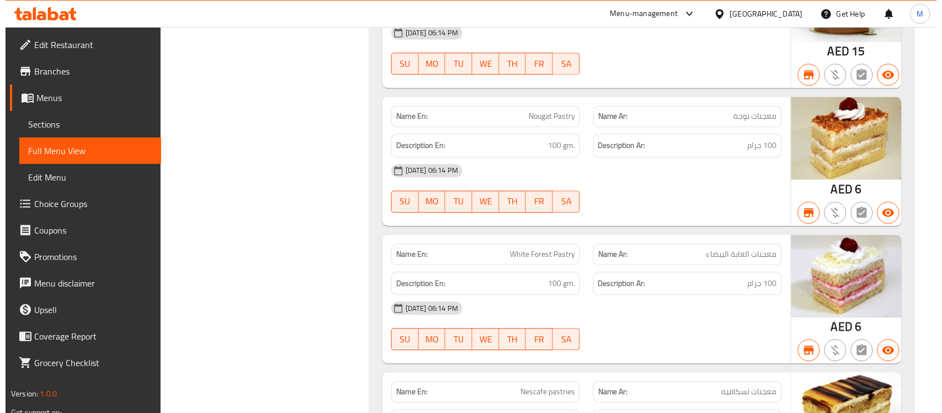
scroll to position [0, 0]
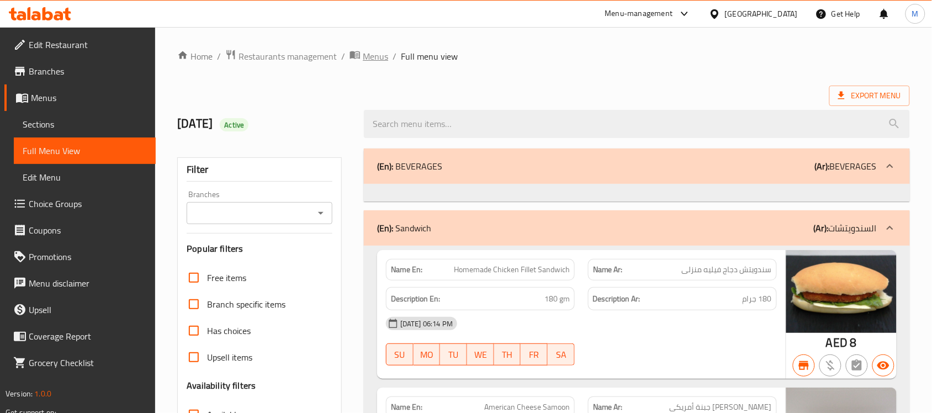
click at [379, 56] on span "Menus" at bounding box center [375, 56] width 25 height 13
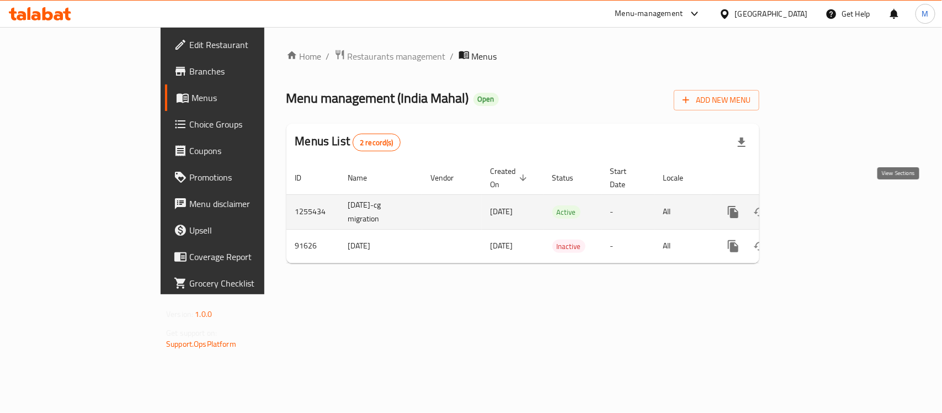
click at [818, 207] on icon "enhanced table" at bounding box center [813, 212] width 10 height 10
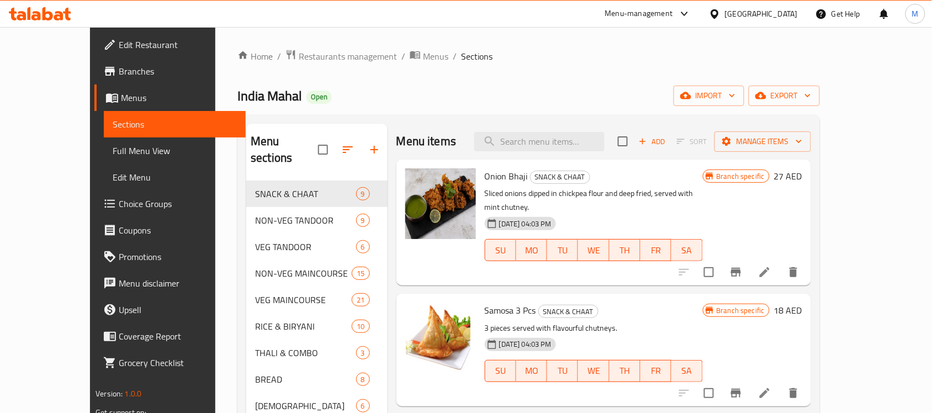
click at [104, 141] on link "Full Menu View" at bounding box center [175, 150] width 142 height 26
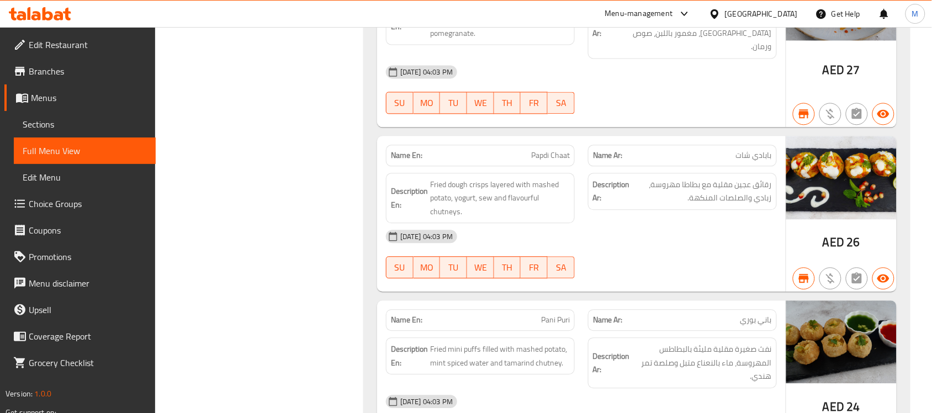
scroll to position [690, 0]
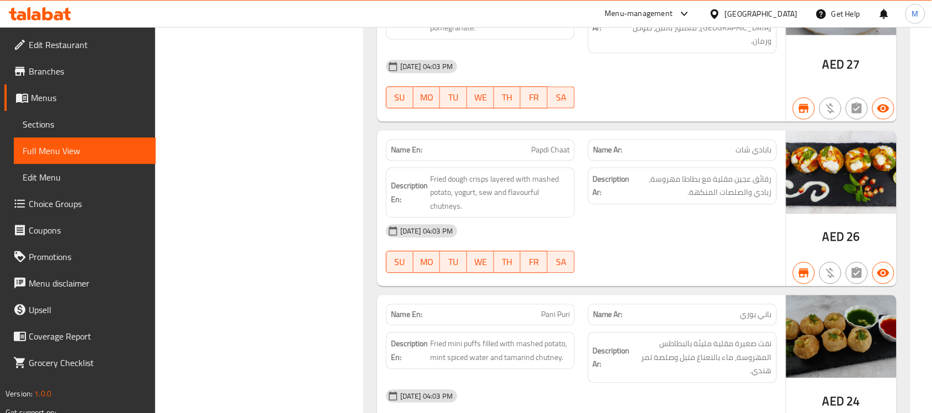
drag, startPoint x: 805, startPoint y: 160, endPoint x: 741, endPoint y: 126, distance: 72.6
click at [741, 132] on div "Name Ar: بابادي شات" at bounding box center [682, 149] width 202 height 35
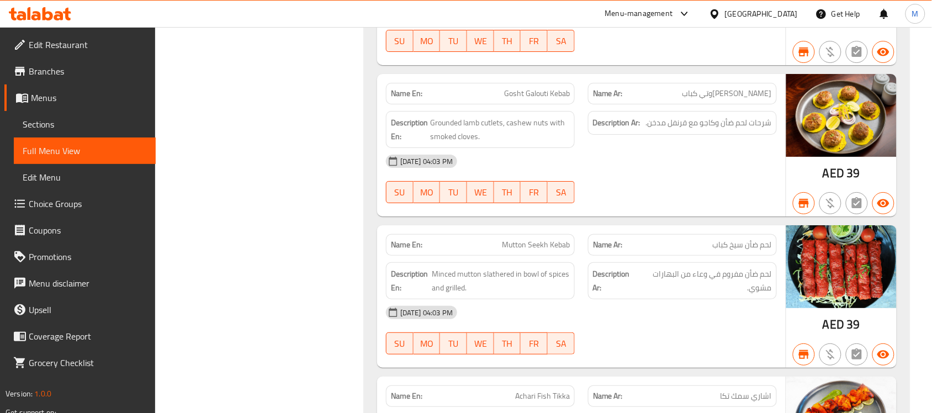
scroll to position [2277, 0]
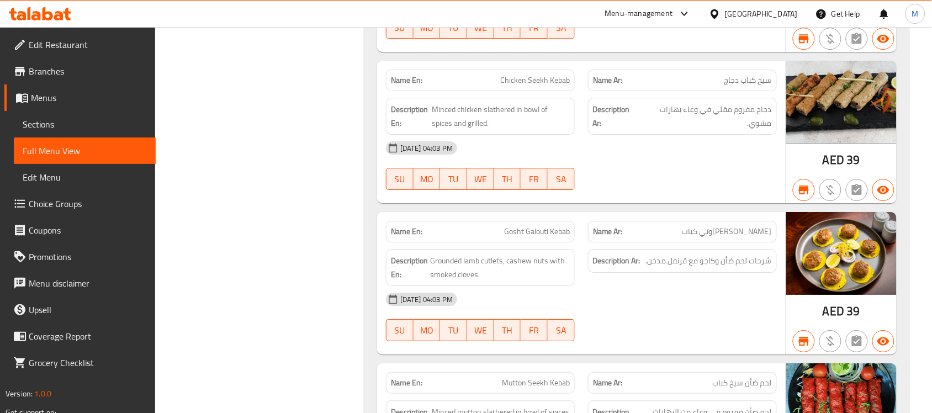
click at [534, 226] on span "Gosht Galouti Kebab" at bounding box center [537, 232] width 66 height 12
copy span "Gosht Galouti Kebab"
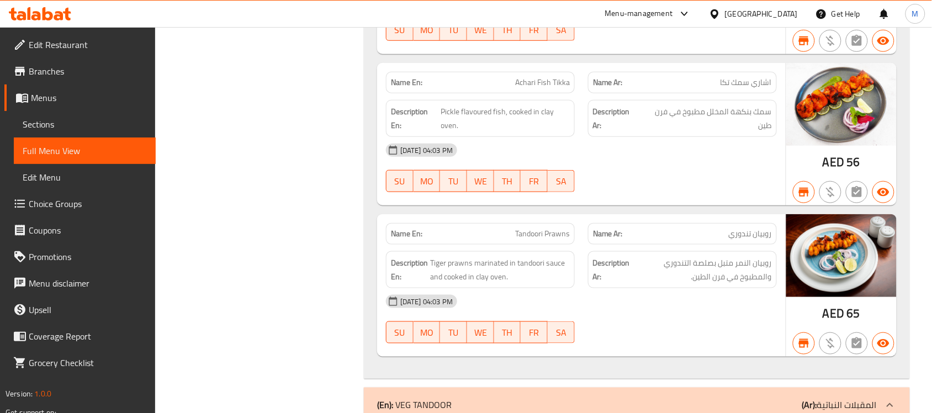
scroll to position [2760, 0]
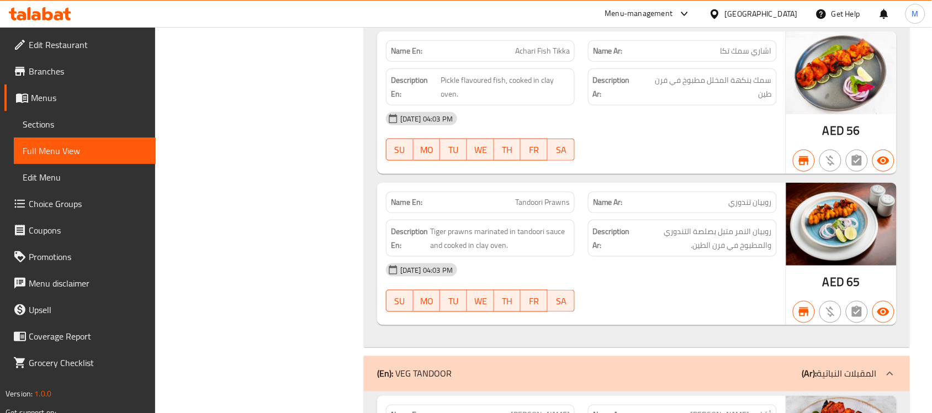
click at [538, 197] on span "Tandoori Prawns" at bounding box center [542, 203] width 55 height 12
drag, startPoint x: 538, startPoint y: 171, endPoint x: 547, endPoint y: 171, distance: 8.8
click at [547, 197] on span "Tandoori Prawns" at bounding box center [542, 203] width 55 height 12
copy span "Tandoori Prawns"
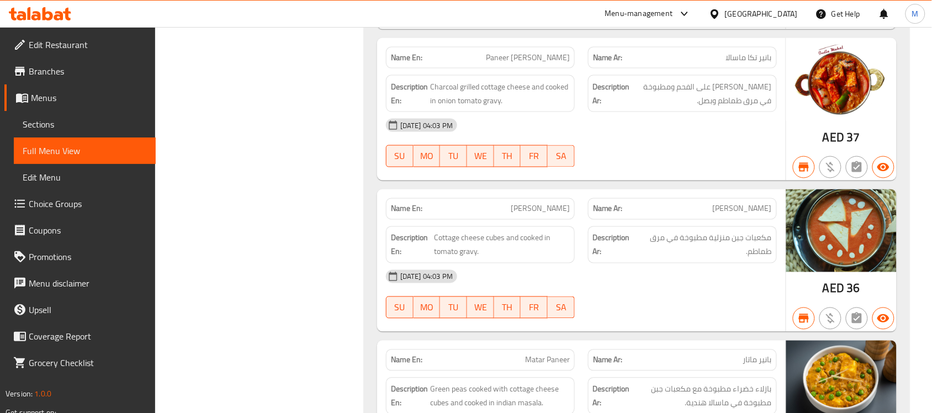
scroll to position [6763, 0]
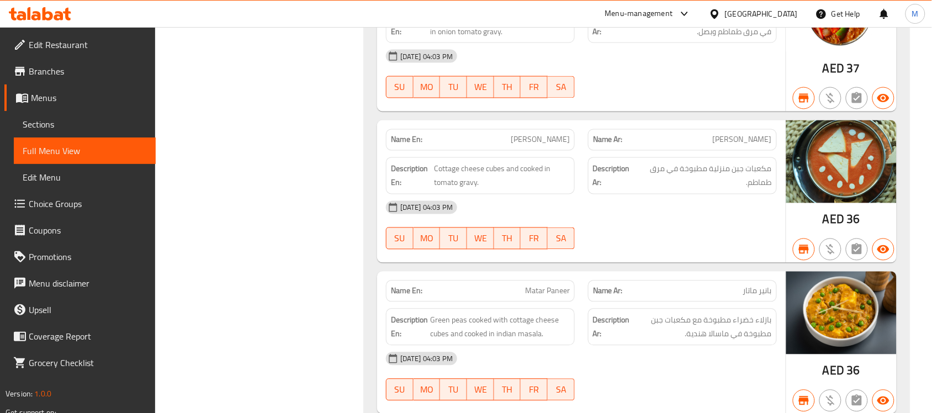
click at [558, 285] on span "Matar Paneer" at bounding box center [547, 291] width 45 height 12
copy span "Matar Paneer"
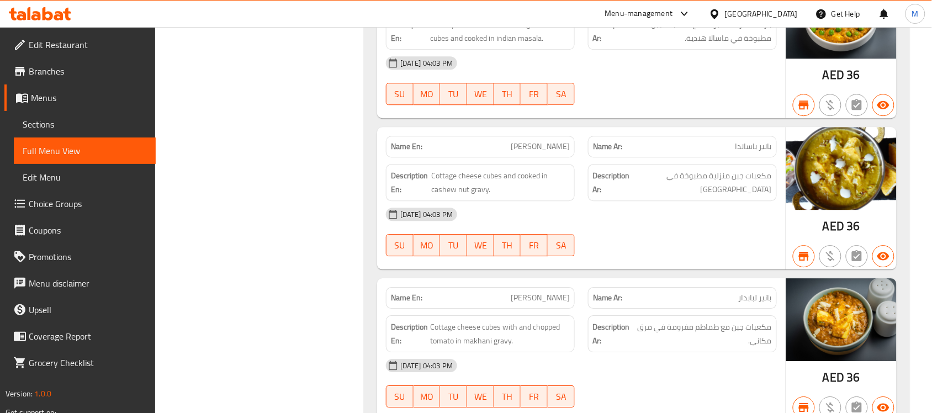
scroll to position [7177, 0]
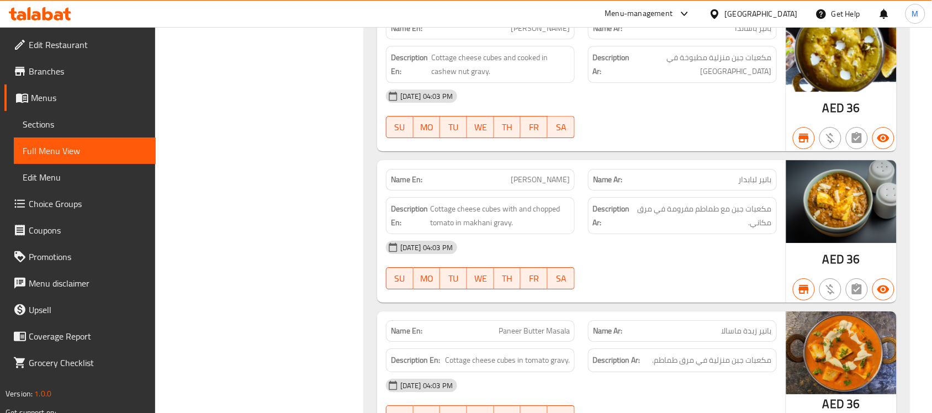
click at [538, 174] on span "Paneer Lababdar" at bounding box center [540, 180] width 59 height 12
copy span "Paneer Lababdar"
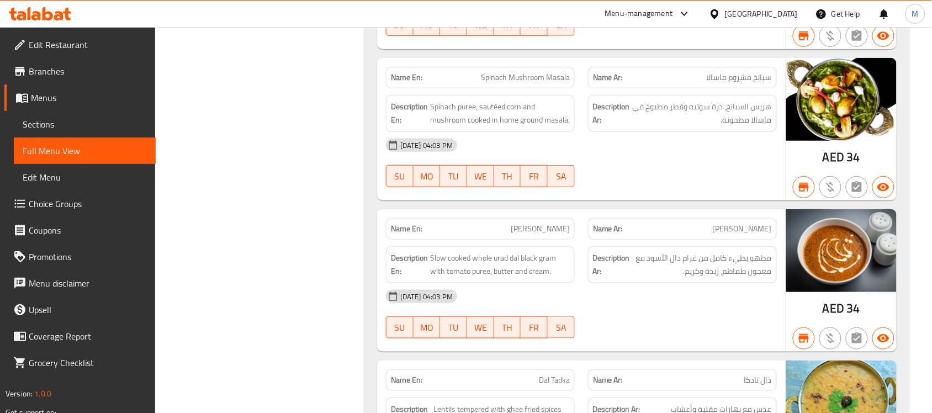
scroll to position [8902, 0]
click at [534, 224] on span "[PERSON_NAME]" at bounding box center [540, 230] width 59 height 12
drag, startPoint x: 534, startPoint y: 199, endPoint x: 554, endPoint y: 199, distance: 19.3
click at [554, 224] on span "[PERSON_NAME]" at bounding box center [540, 230] width 59 height 12
copy span "[PERSON_NAME]"
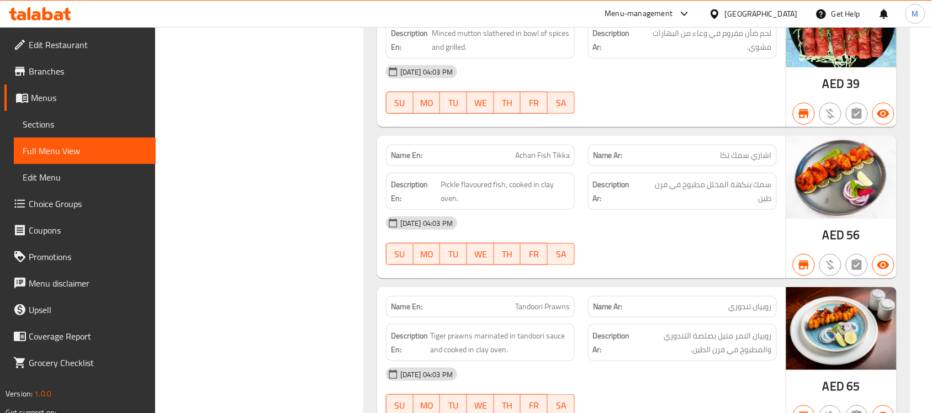
scroll to position [2691, 0]
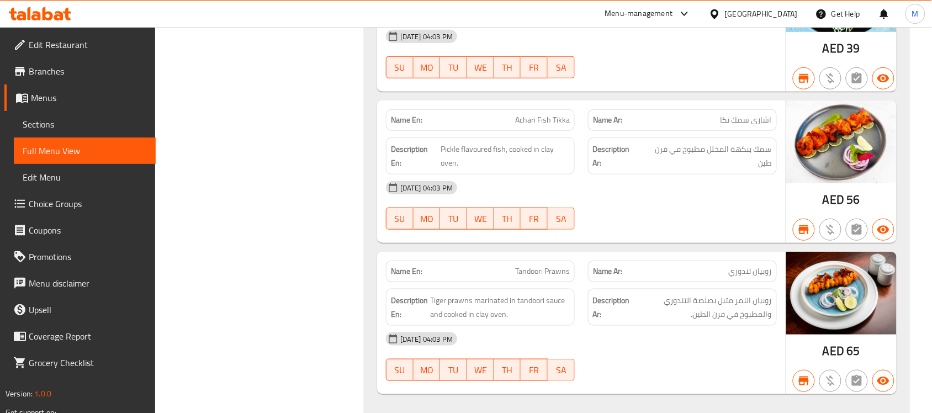
click at [531, 266] on span "Tandoori Prawns" at bounding box center [542, 272] width 55 height 12
drag, startPoint x: 531, startPoint y: 237, endPoint x: 562, endPoint y: 239, distance: 31.5
click at [562, 266] on span "Tandoori Prawns" at bounding box center [542, 272] width 55 height 12
copy span "Tandoori Prawns"
click at [622, 174] on div "31-08-2024 04:03 PM" at bounding box center [581, 187] width 404 height 26
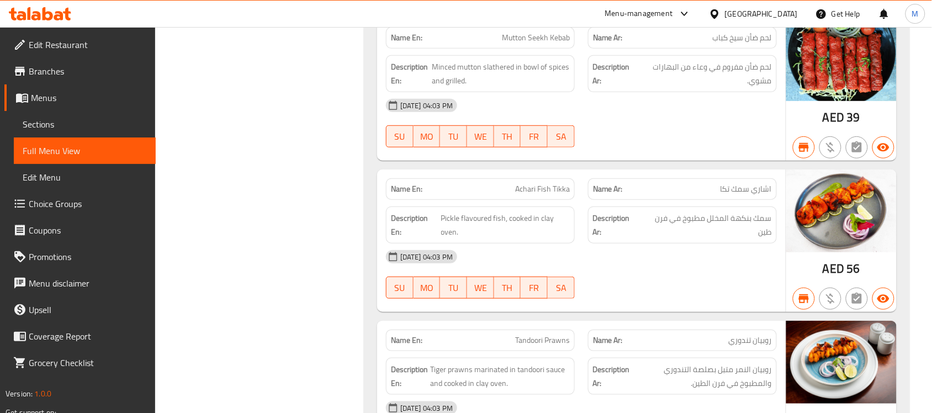
drag, startPoint x: 56, startPoint y: 121, endPoint x: 131, endPoint y: 132, distance: 75.3
click at [56, 121] on span "Sections" at bounding box center [85, 124] width 124 height 13
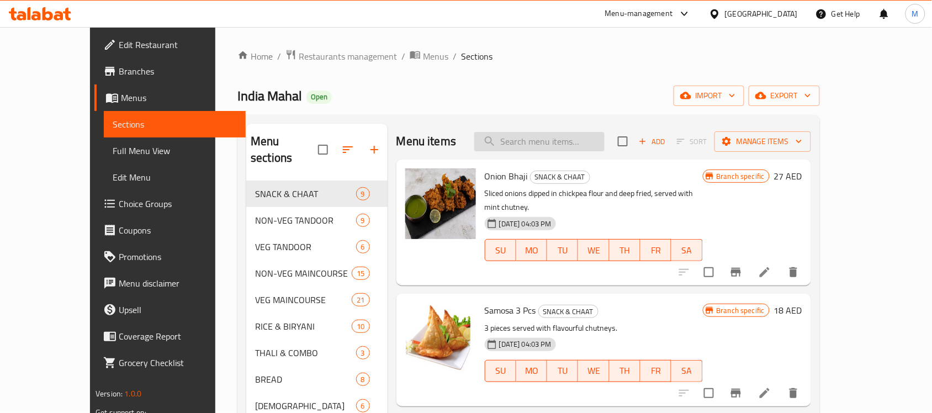
click at [565, 142] on input "search" at bounding box center [539, 141] width 130 height 19
paste input "Gosht Galouti Kebab"
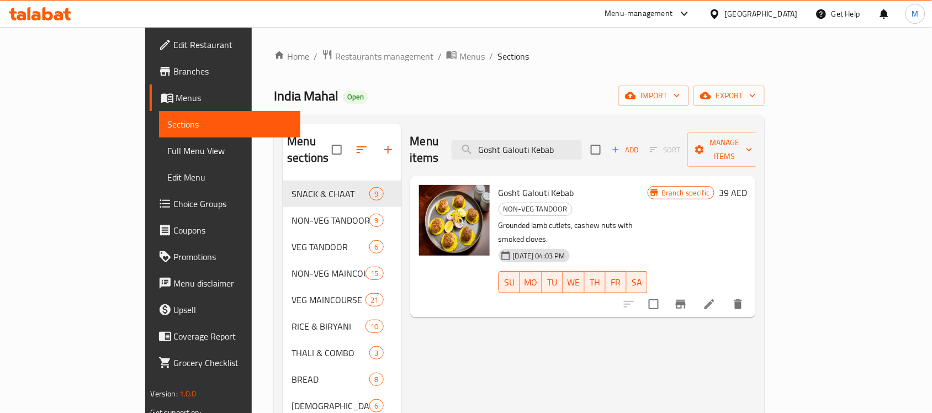
type input "Gosht Galouti Kebab"
click at [716, 298] on icon at bounding box center [709, 304] width 13 height 13
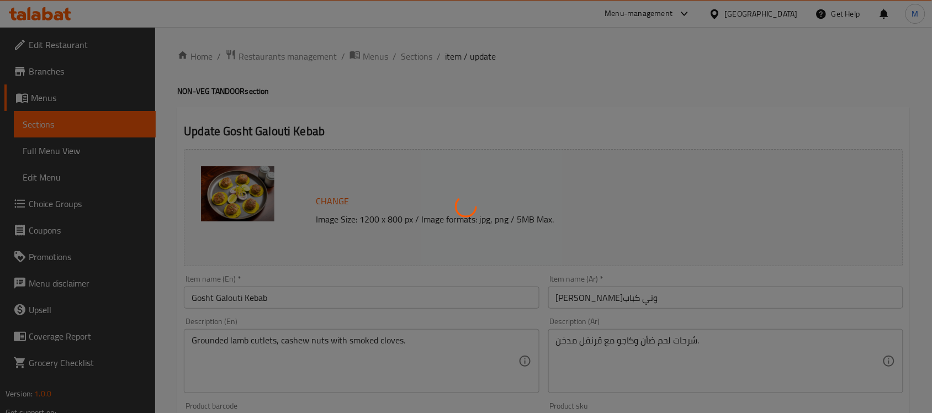
click at [618, 100] on div at bounding box center [466, 206] width 932 height 413
click at [566, 106] on div at bounding box center [466, 206] width 932 height 413
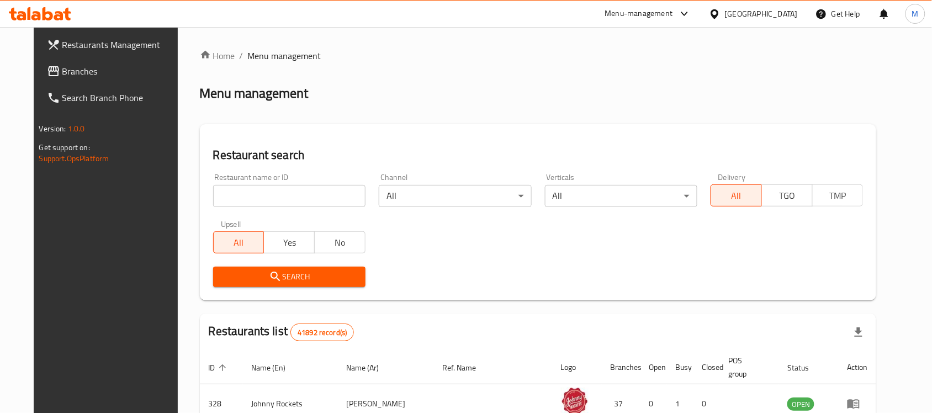
click at [299, 188] on input "search" at bounding box center [289, 196] width 152 height 22
paste input "601538"
type input "601538"
click button "Search" at bounding box center [289, 277] width 152 height 20
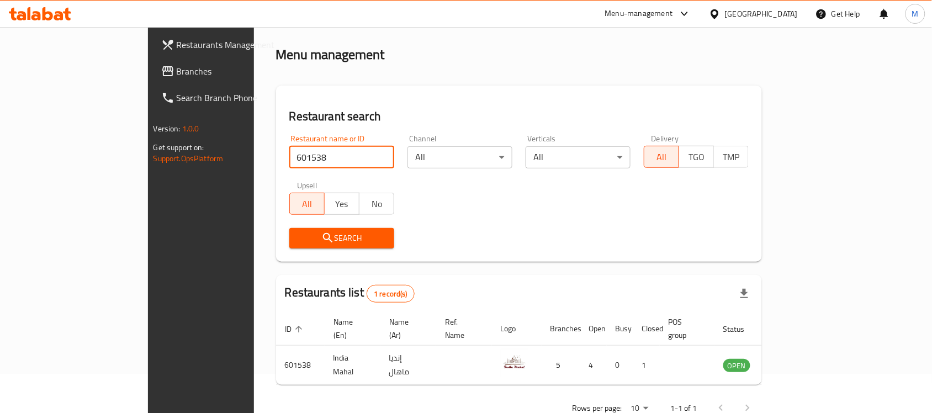
scroll to position [58, 0]
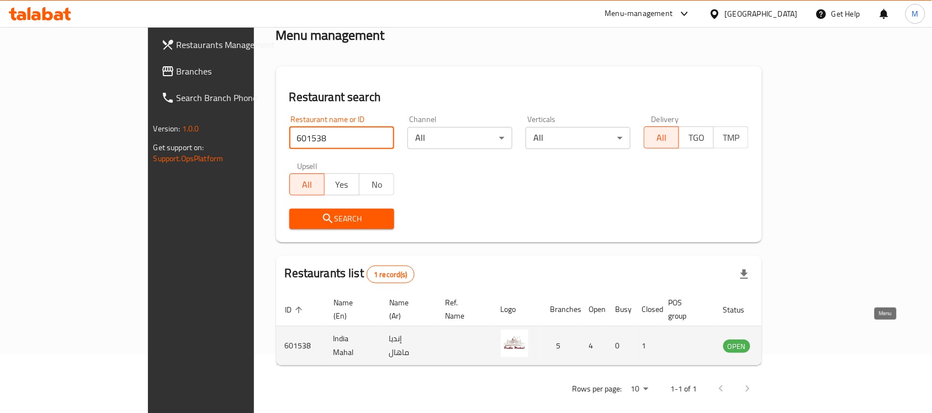
click at [794, 339] on icon "enhanced table" at bounding box center [787, 345] width 13 height 13
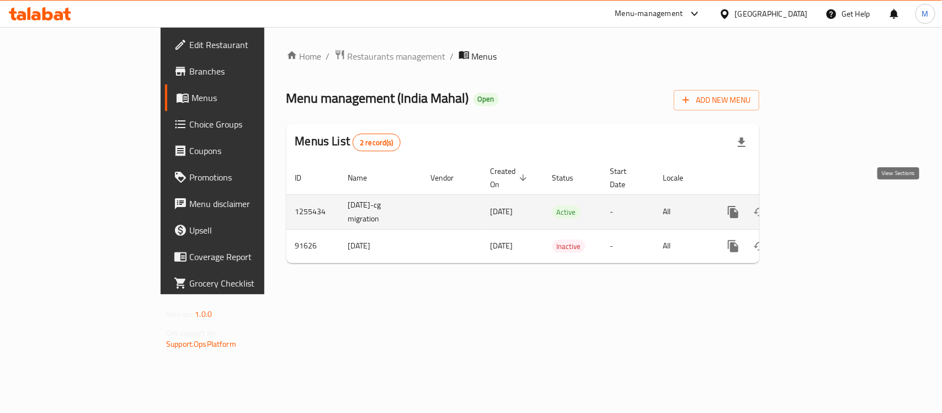
click at [826, 199] on link "enhanced table" at bounding box center [813, 212] width 26 height 26
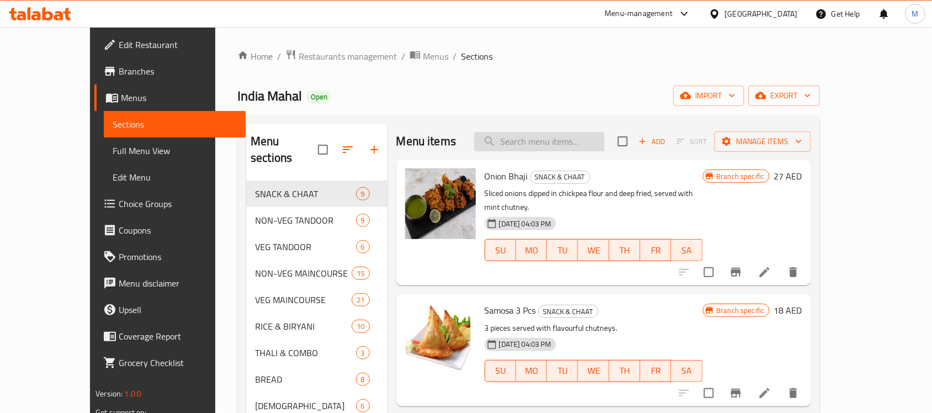
click at [574, 142] on input "search" at bounding box center [539, 141] width 130 height 19
paste input "Tandoori Prawns"
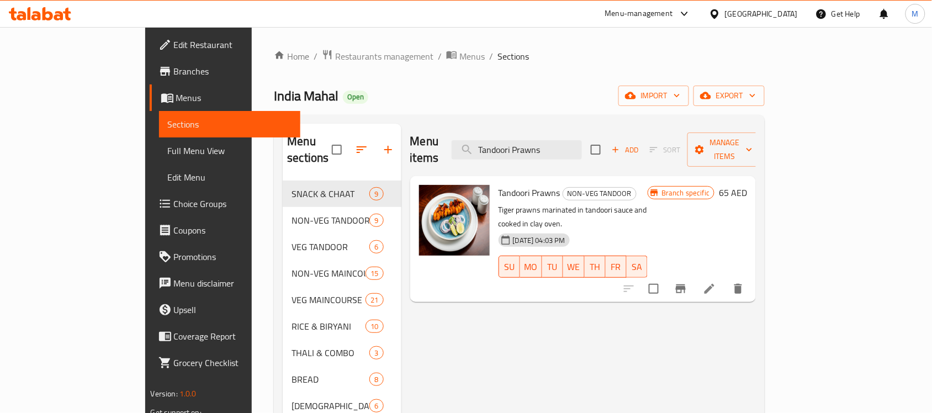
type input "Tandoori Prawns"
click at [716, 282] on icon at bounding box center [709, 288] width 13 height 13
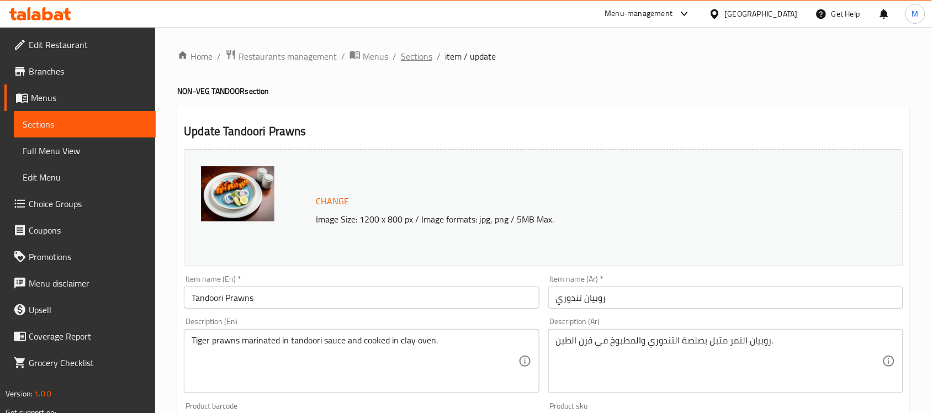
click at [421, 58] on span "Sections" at bounding box center [416, 56] width 31 height 13
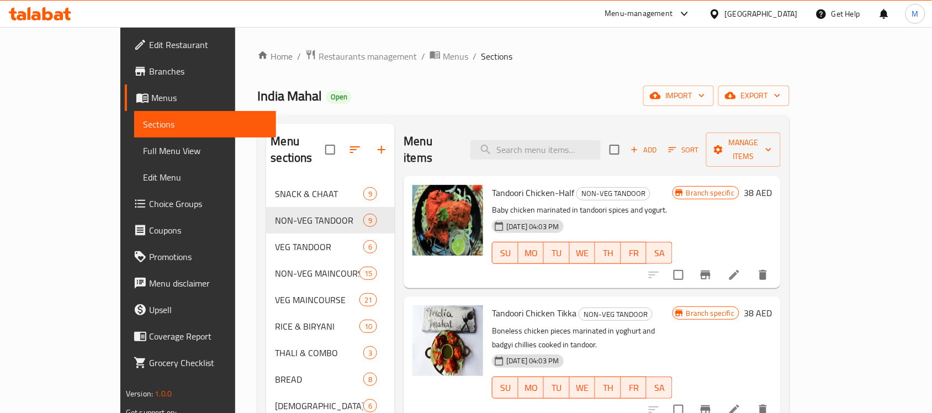
click at [551, 129] on div "Menu items Add Sort Manage items" at bounding box center [592, 150] width 377 height 52
click at [566, 145] on input "search" at bounding box center [535, 149] width 130 height 19
paste input "Matar Paneer"
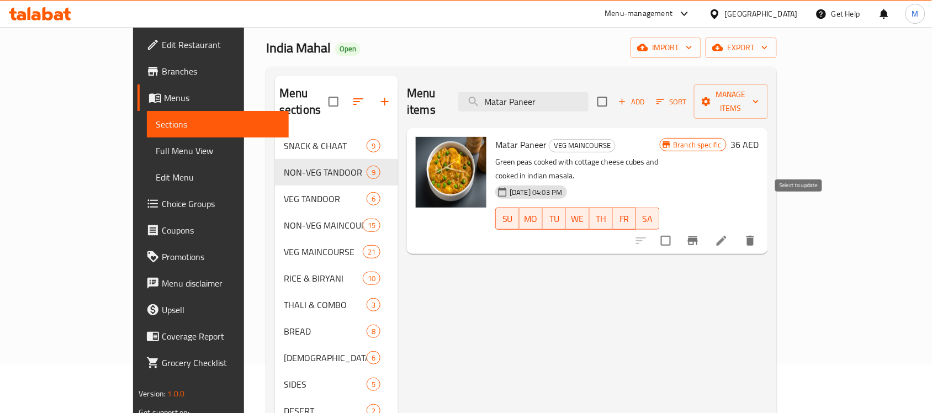
scroll to position [69, 0]
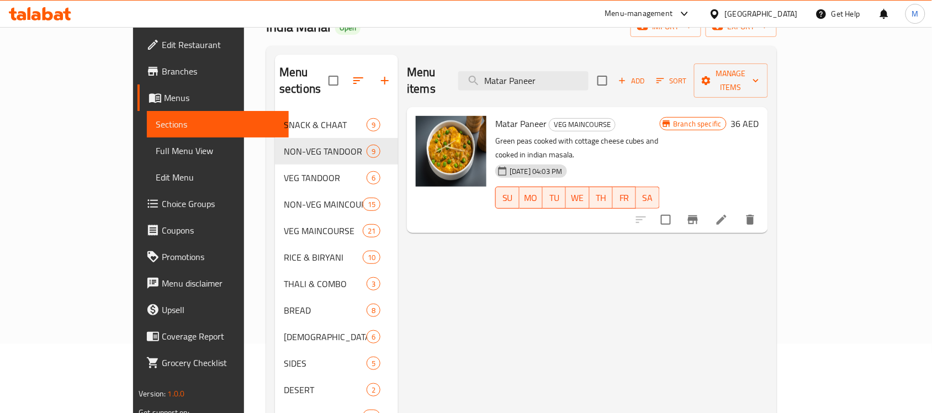
type input "Matar Paneer"
click at [728, 213] on icon at bounding box center [721, 219] width 13 height 13
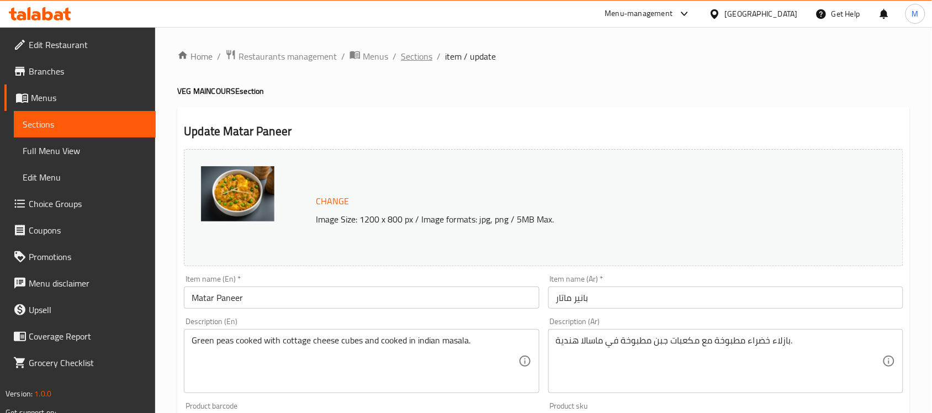
click at [417, 56] on span "Sections" at bounding box center [416, 56] width 31 height 13
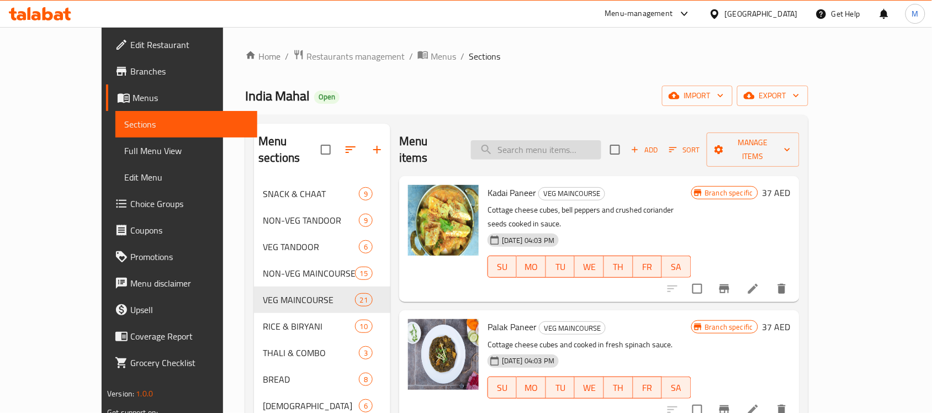
click at [560, 140] on input "search" at bounding box center [536, 149] width 130 height 19
paste input "Paneer Lababdar"
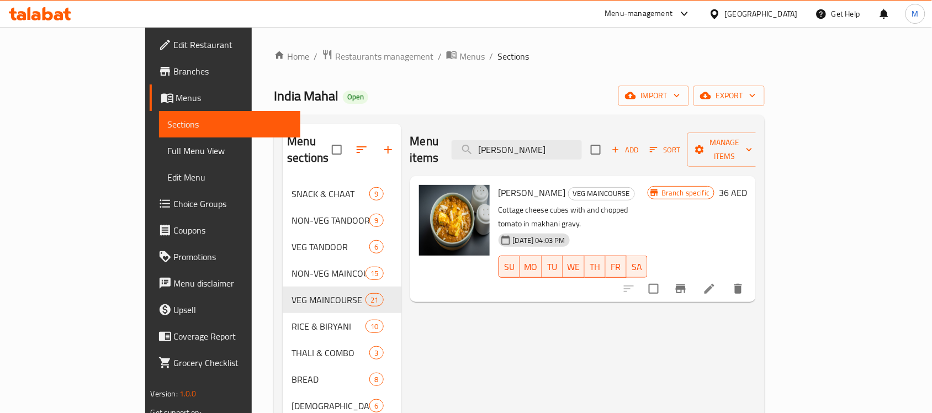
type input "Paneer Lababdar"
click at [714, 284] on icon at bounding box center [709, 289] width 10 height 10
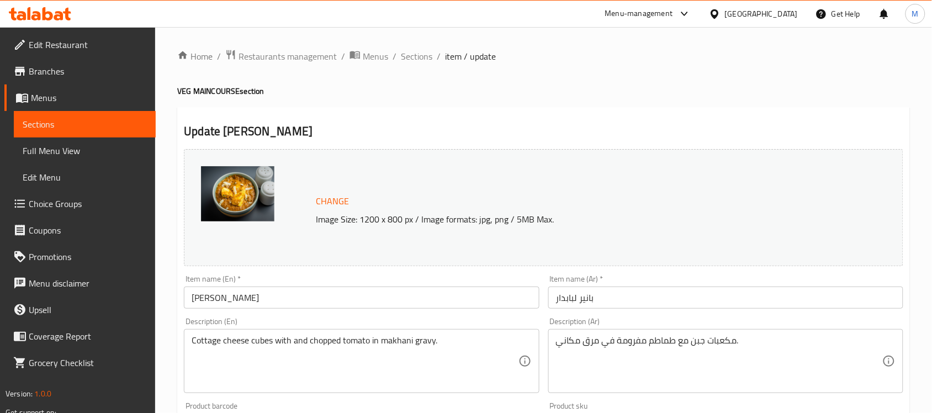
click at [448, 54] on span "item / update" at bounding box center [470, 56] width 51 height 13
click at [426, 54] on span "Sections" at bounding box center [416, 56] width 31 height 13
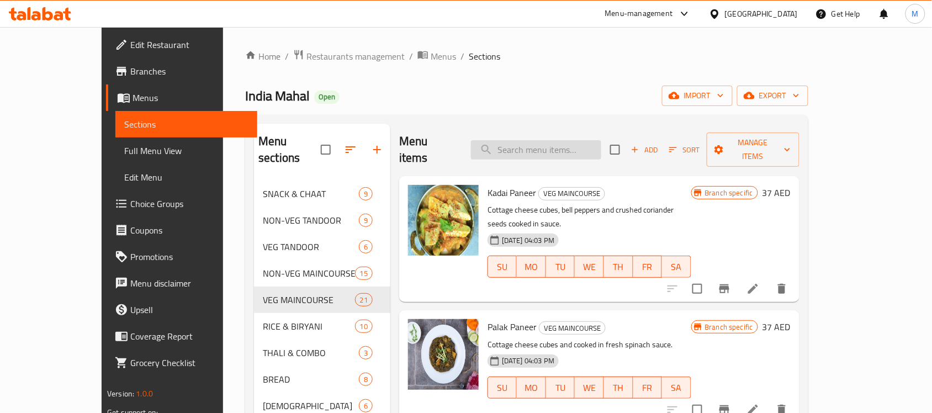
click at [572, 140] on input "search" at bounding box center [536, 149] width 130 height 19
paste input "Dal Makhani"
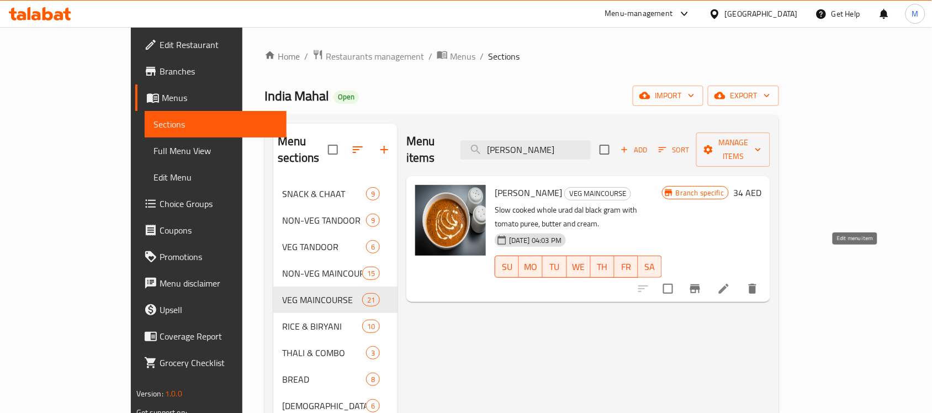
type input "Dal Makhani"
click at [729, 284] on icon at bounding box center [724, 289] width 10 height 10
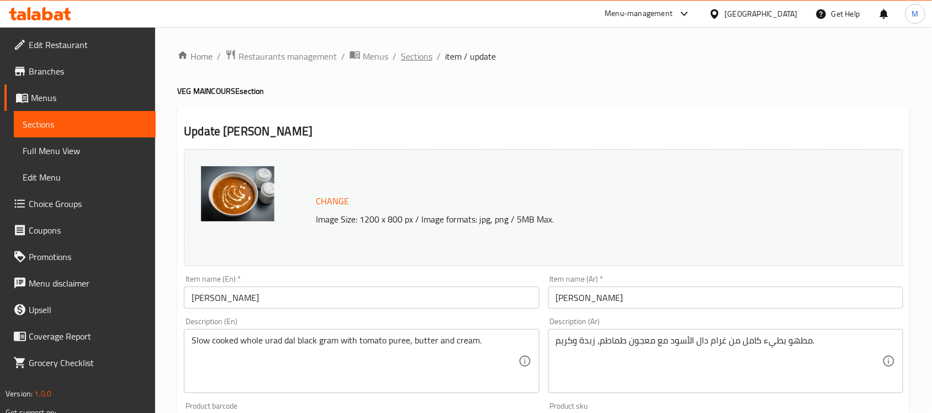
click at [423, 58] on span "Sections" at bounding box center [416, 56] width 31 height 13
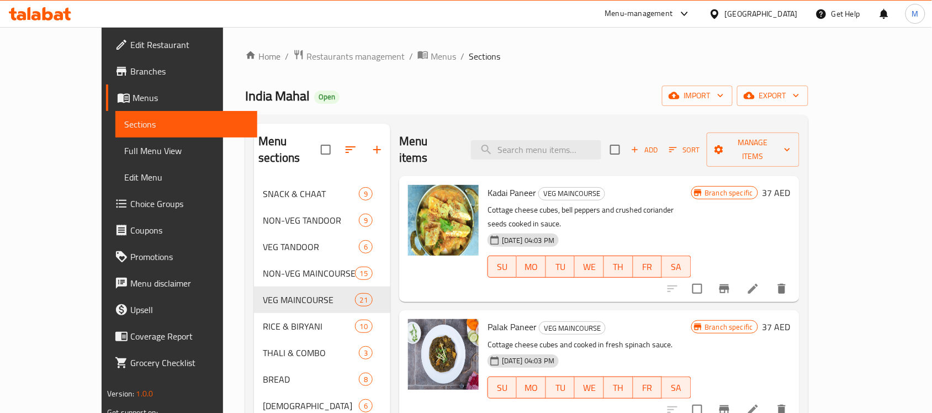
click at [124, 153] on span "Full Menu View" at bounding box center [186, 150] width 124 height 13
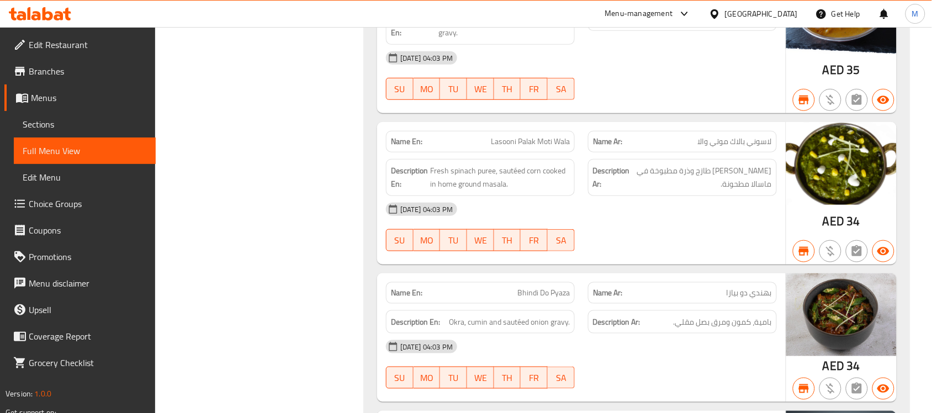
scroll to position [7517, 0]
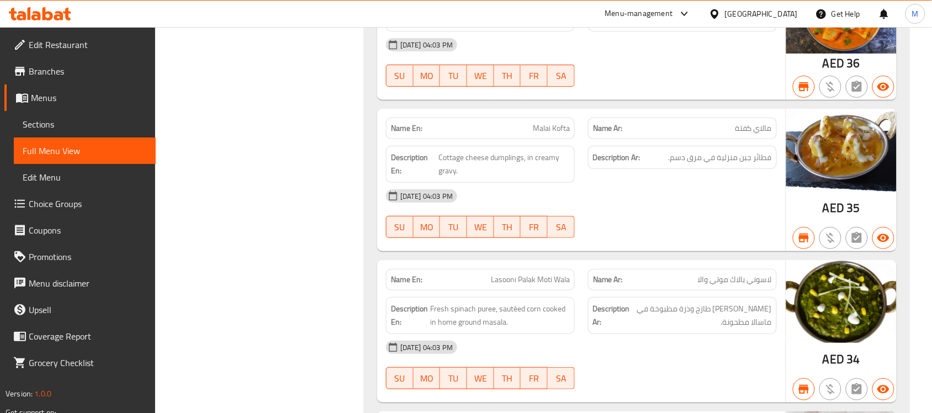
click at [437, 213] on div "SU MO TU WE TH FR SA" at bounding box center [480, 226] width 202 height 35
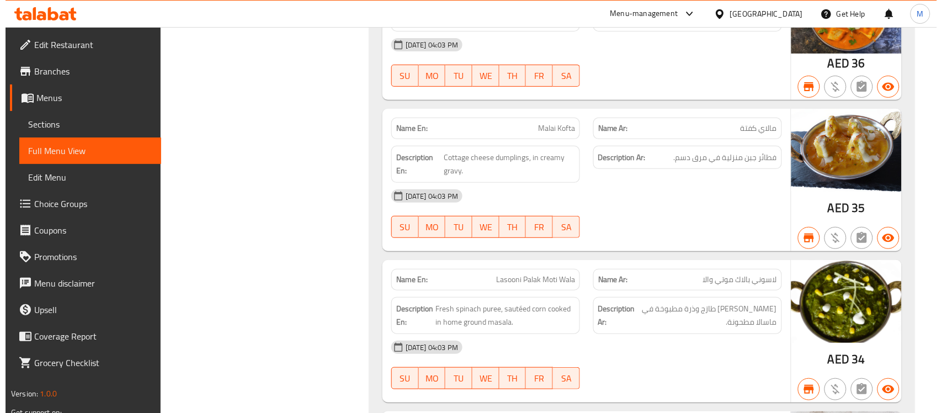
scroll to position [0, 0]
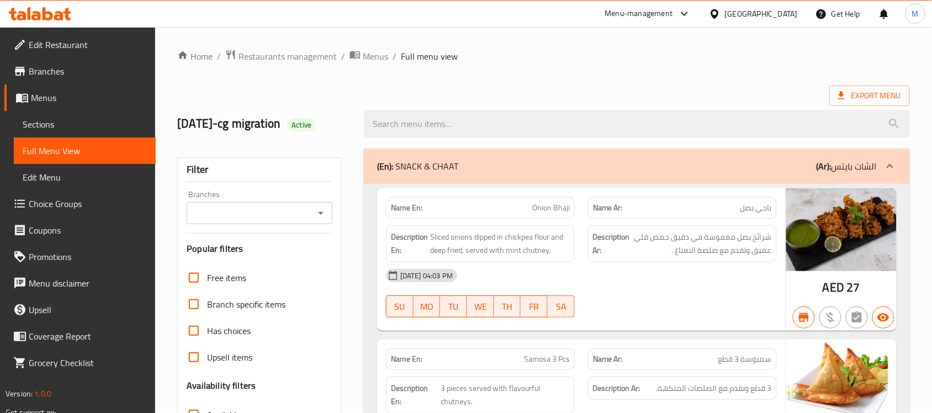
click at [379, 56] on span "Menus" at bounding box center [375, 56] width 25 height 13
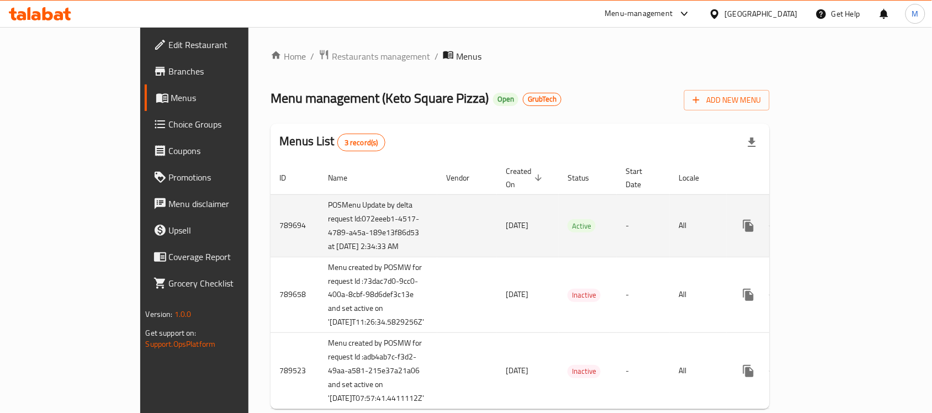
click at [833, 226] on icon "enhanced table" at bounding box center [828, 226] width 10 height 10
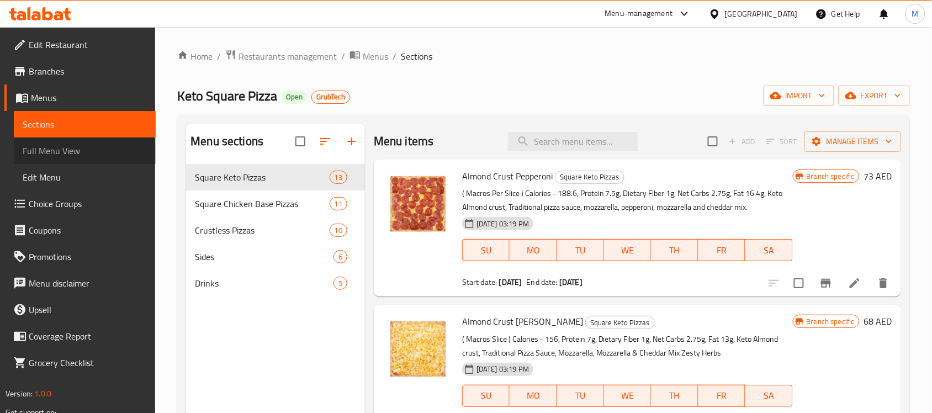
click at [68, 152] on span "Full Menu View" at bounding box center [85, 150] width 124 height 13
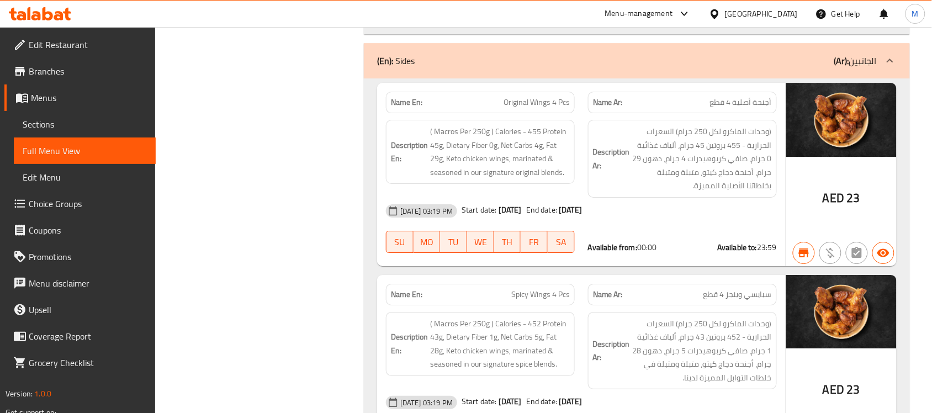
scroll to position [6979, 0]
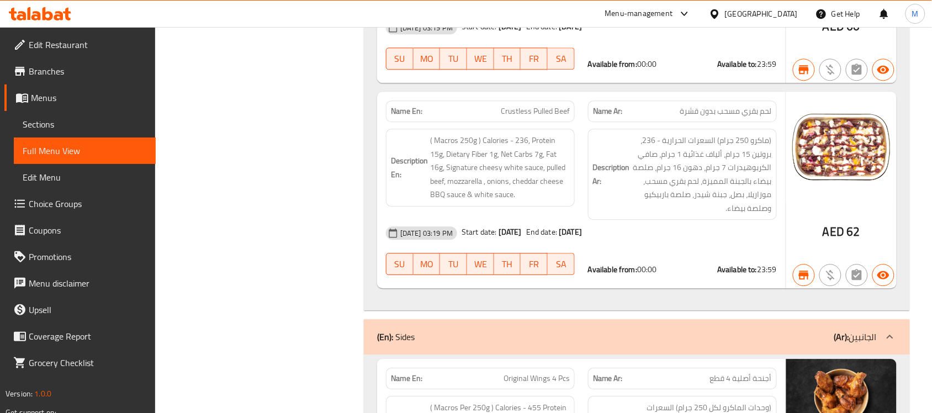
click at [842, 359] on img at bounding box center [841, 395] width 110 height 73
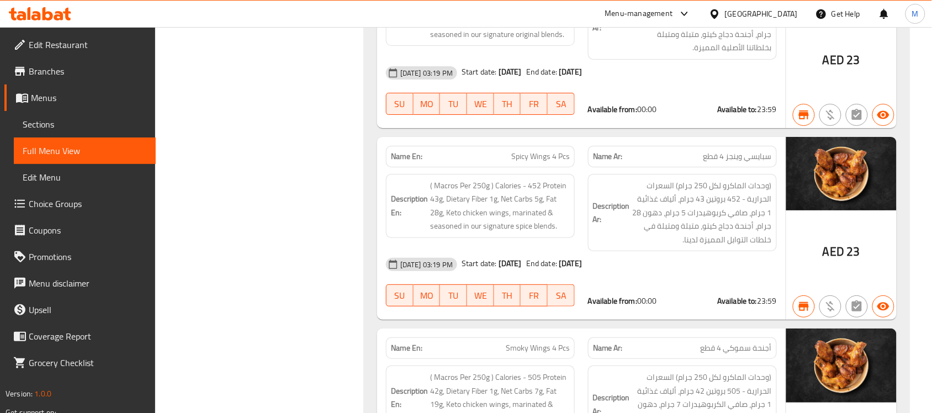
scroll to position [7255, 0]
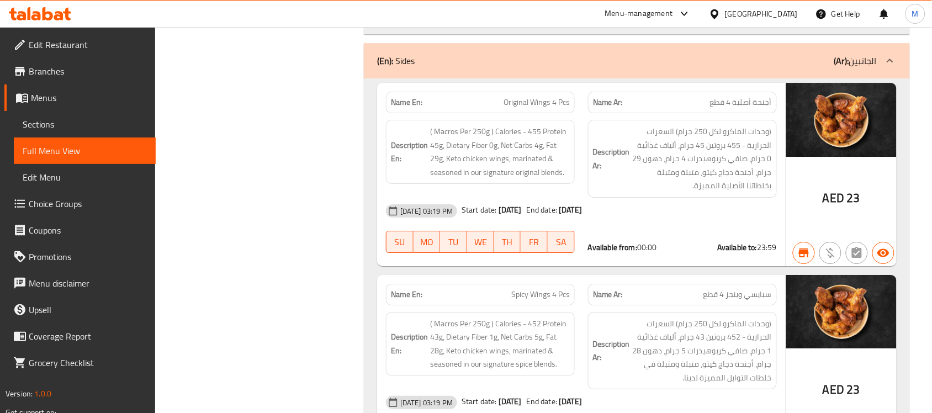
click at [850, 275] on img at bounding box center [841, 311] width 110 height 73
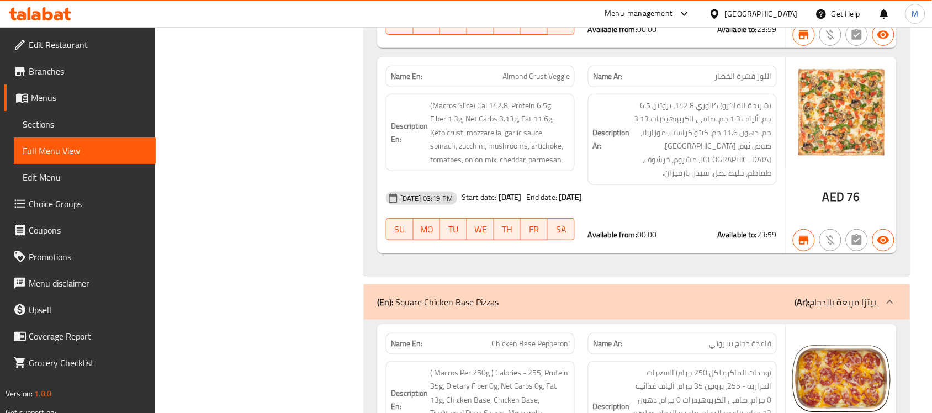
scroll to position [0, 0]
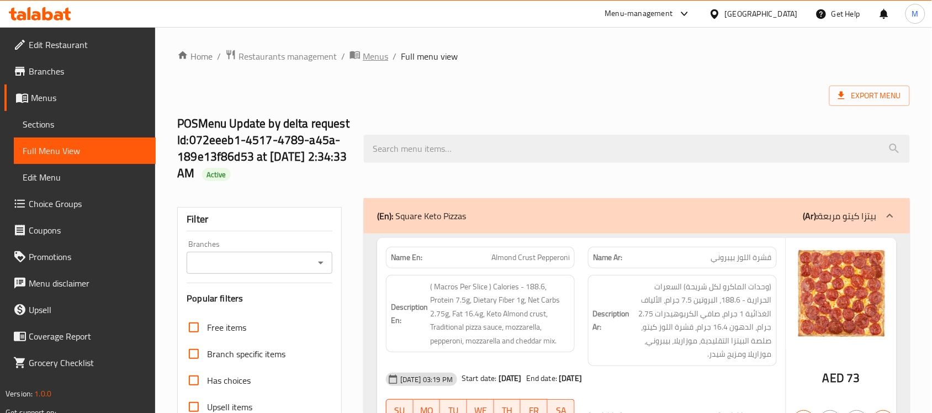
click at [365, 51] on span "Menus" at bounding box center [375, 56] width 25 height 13
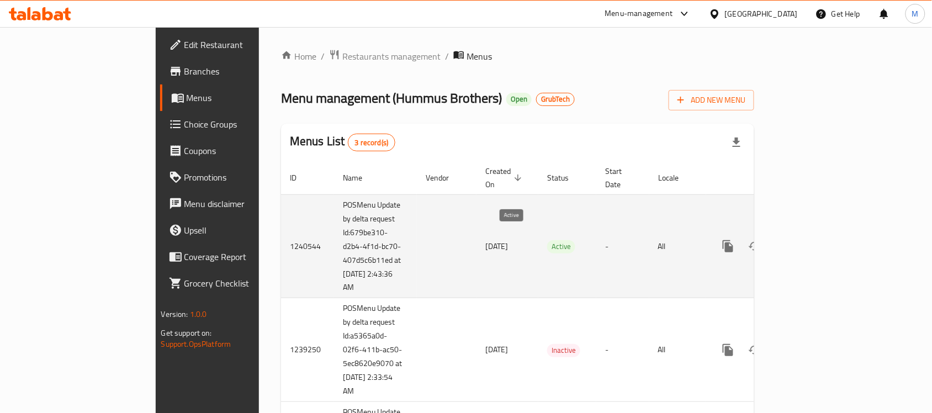
click at [547, 240] on span "Active" at bounding box center [561, 246] width 28 height 13
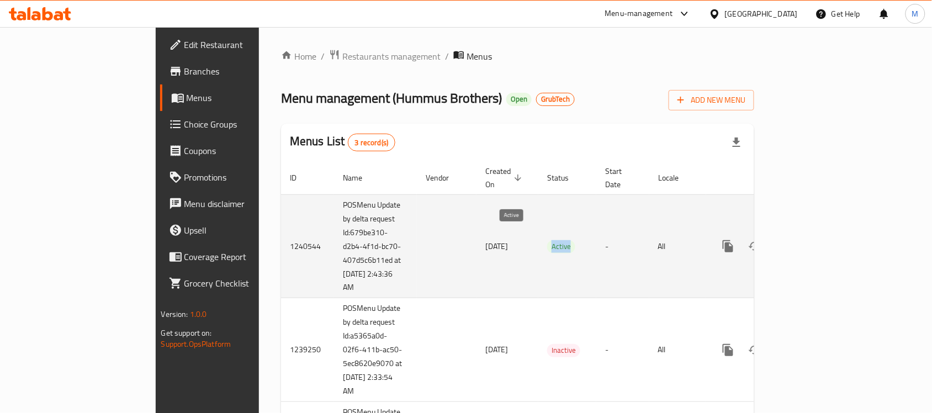
click at [547, 240] on span "Active" at bounding box center [561, 246] width 28 height 13
click at [814, 240] on icon "enhanced table" at bounding box center [807, 246] width 13 height 13
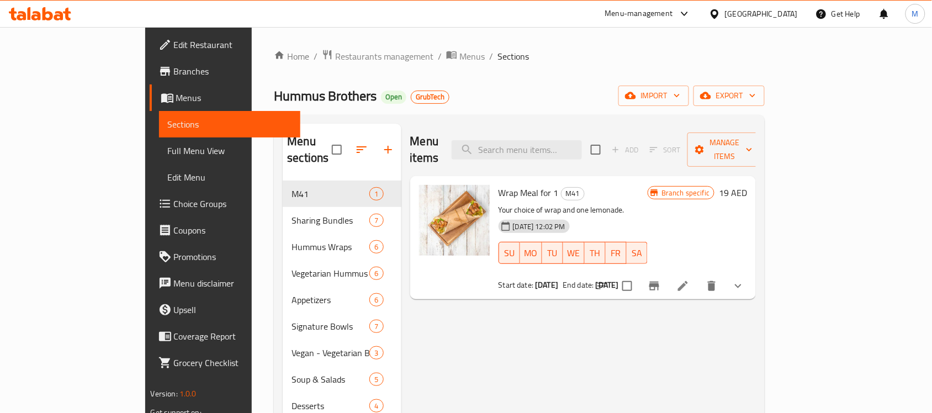
click at [630, 94] on div "Hummus Brothers Open GrubTech import export" at bounding box center [519, 96] width 491 height 20
click at [168, 150] on span "Full Menu View" at bounding box center [230, 150] width 124 height 13
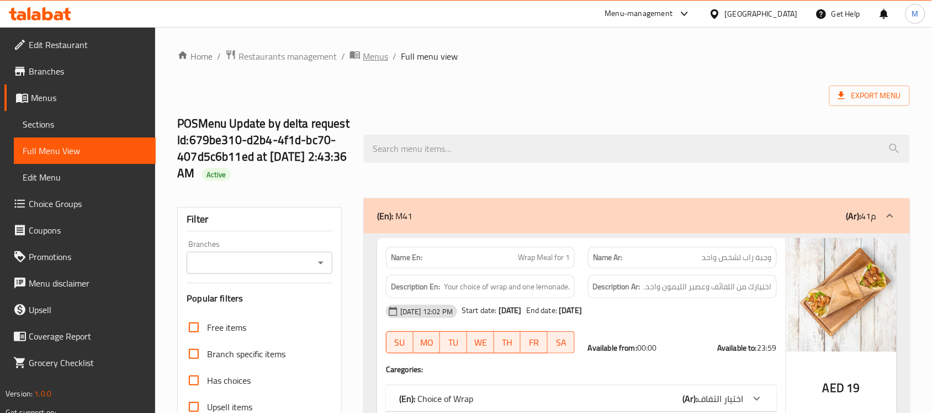
click at [374, 50] on span "Menus" at bounding box center [375, 56] width 25 height 13
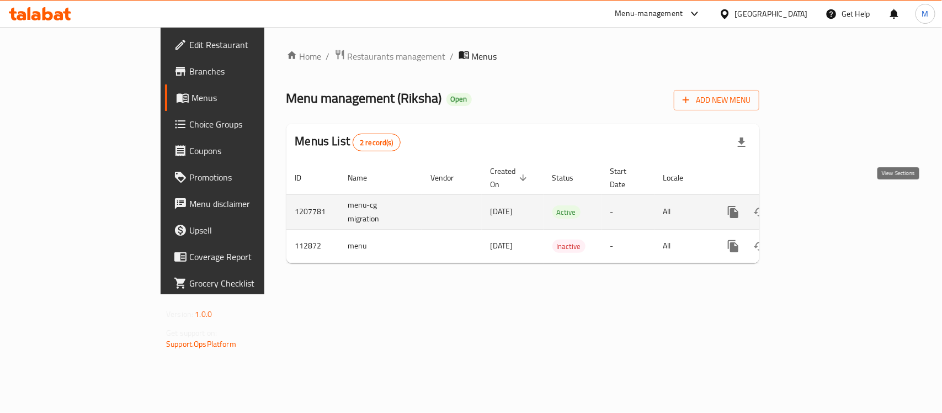
click at [820, 205] on icon "enhanced table" at bounding box center [813, 211] width 13 height 13
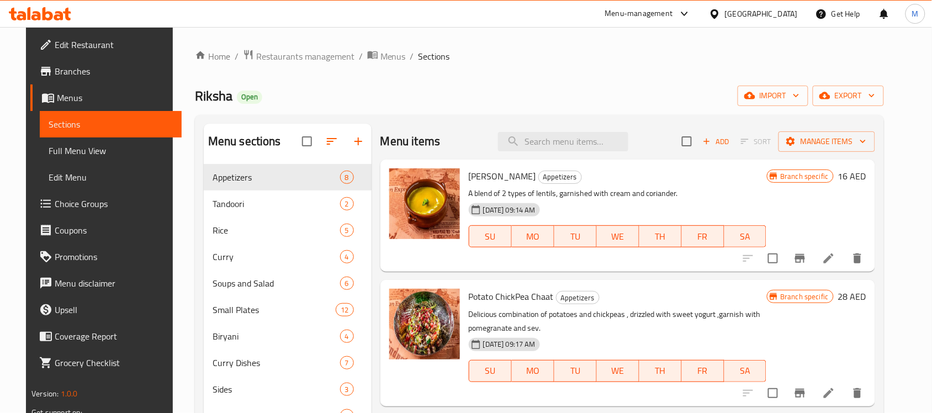
click at [616, 169] on h6 "Lentil Shorba Appetizers" at bounding box center [618, 175] width 298 height 15
click at [51, 150] on span "Full Menu View" at bounding box center [111, 150] width 124 height 13
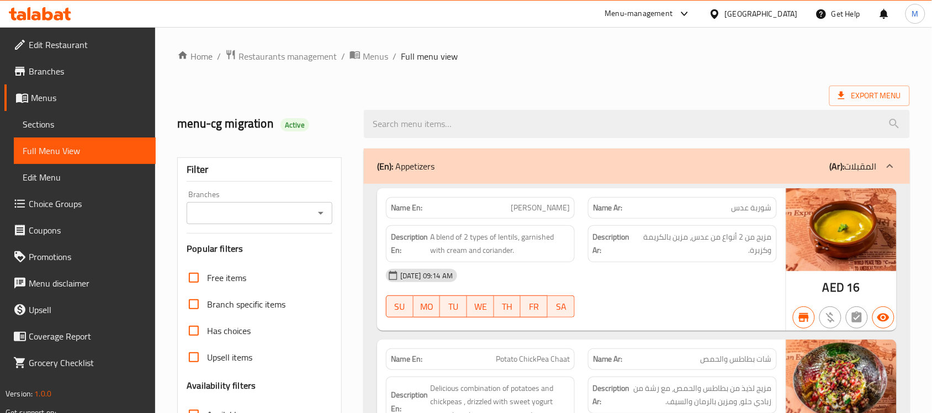
click at [724, 256] on span "مزيج من 2 أنواع من عدس، مزين بالكريمة وكزبرة." at bounding box center [704, 243] width 135 height 27
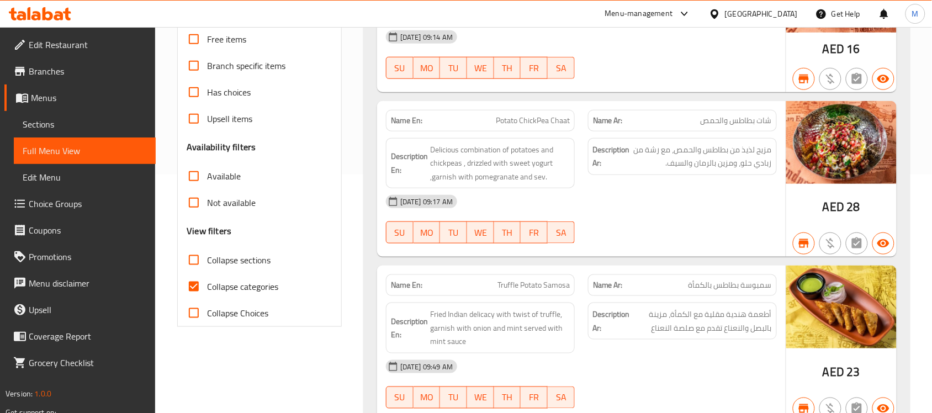
scroll to position [276, 0]
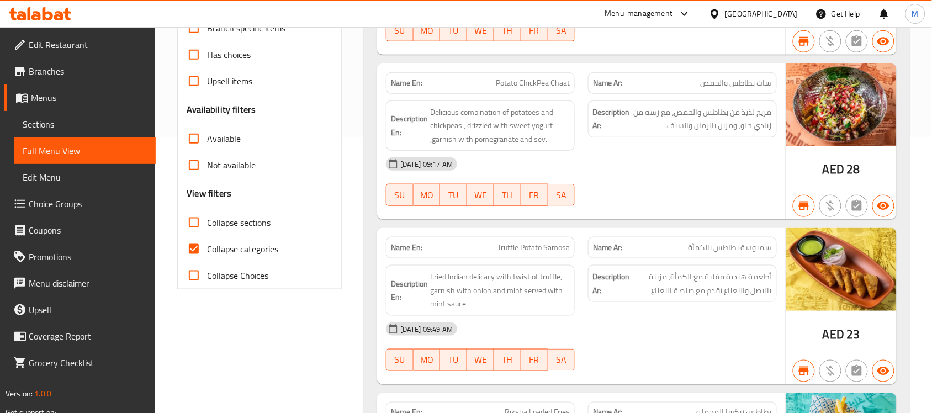
drag, startPoint x: 847, startPoint y: 98, endPoint x: 887, endPoint y: 105, distance: 39.8
click at [887, 105] on img at bounding box center [841, 104] width 110 height 83
click at [732, 338] on div "[DATE] 09:49 AM" at bounding box center [581, 329] width 404 height 26
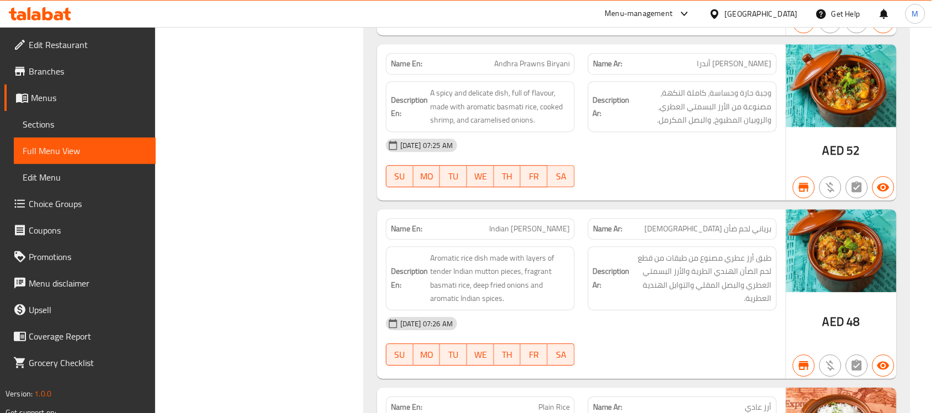
scroll to position [2208, 0]
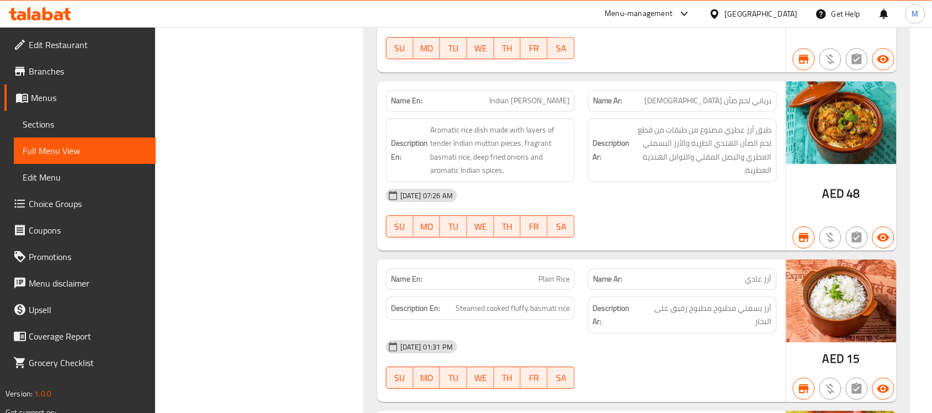
click at [601, 174] on h6 "Description Ar: طبق أرز عطري مصنوع من طبقات من قطع لحم الضأن الهندي الطرية والأ…" at bounding box center [682, 150] width 179 height 54
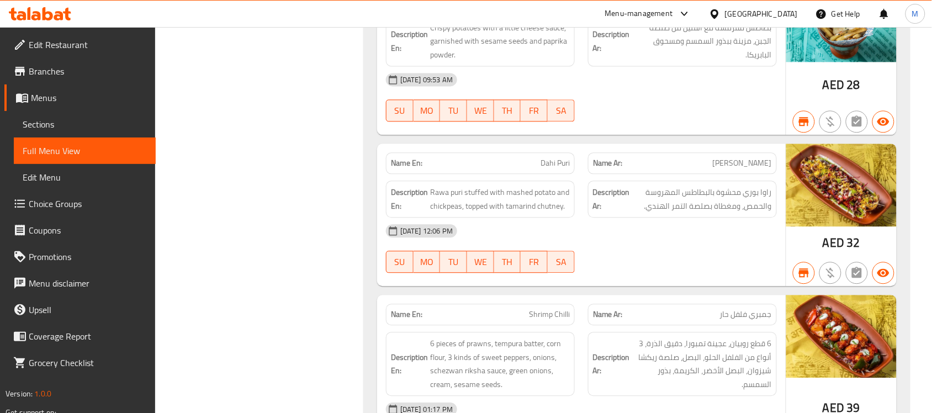
scroll to position [897, 0]
